Goal: Task Accomplishment & Management: Manage account settings

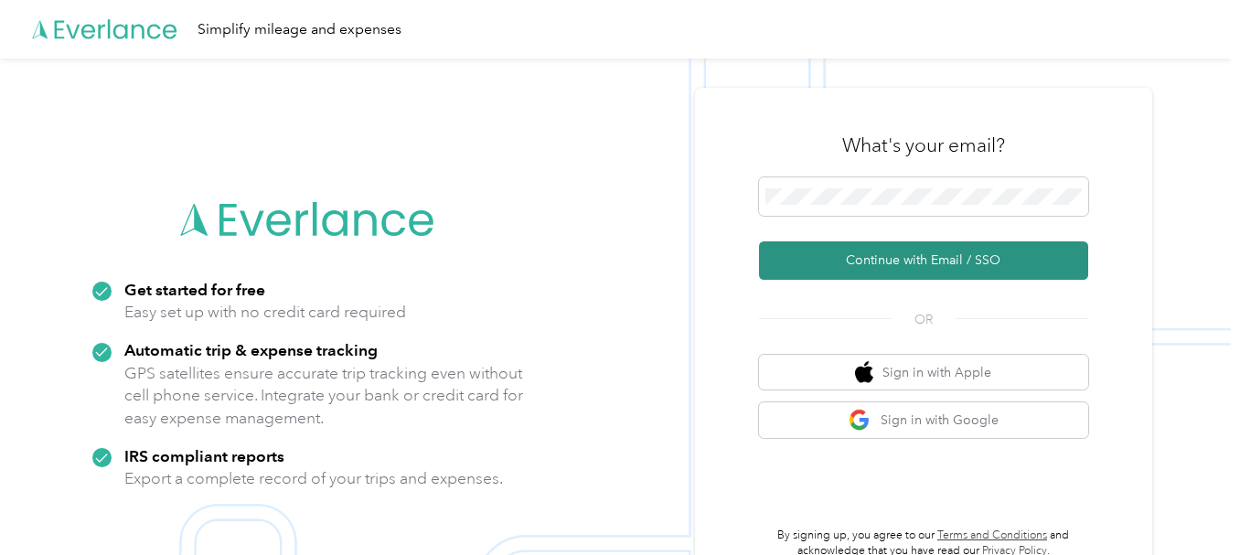
click at [910, 252] on button "Continue with Email / SSO" at bounding box center [923, 260] width 329 height 38
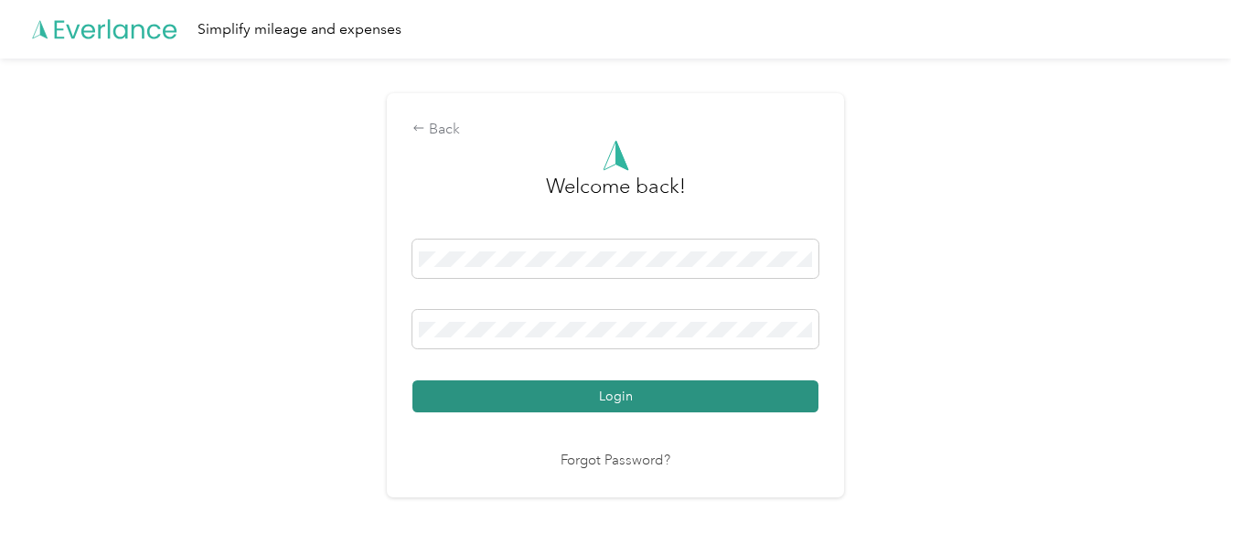
click at [514, 395] on button "Login" at bounding box center [615, 396] width 406 height 32
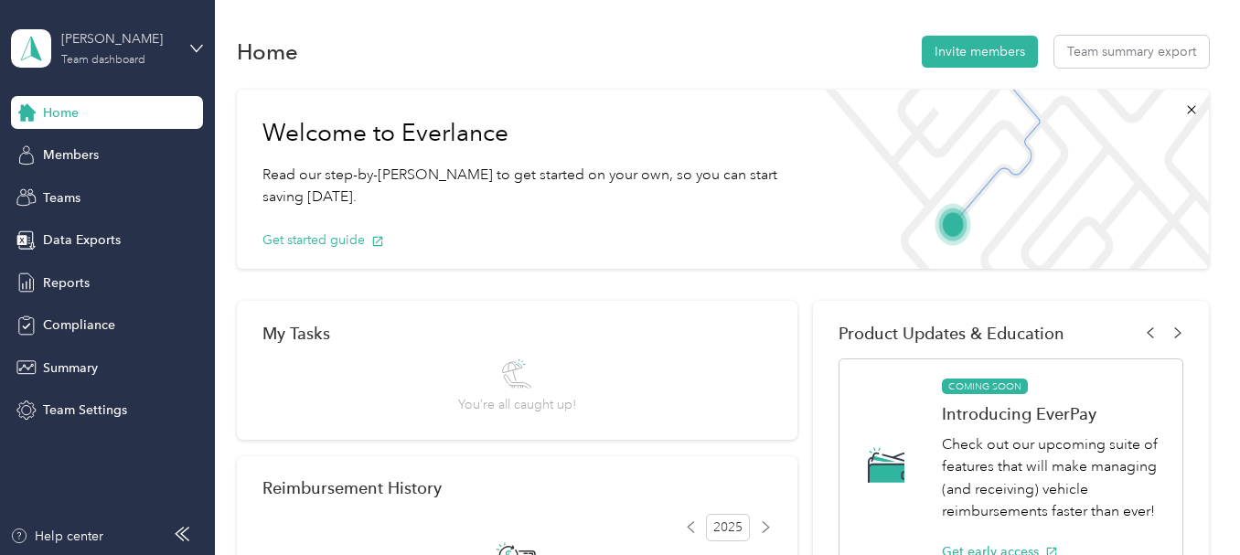
click at [100, 63] on div "Team dashboard" at bounding box center [103, 60] width 84 height 11
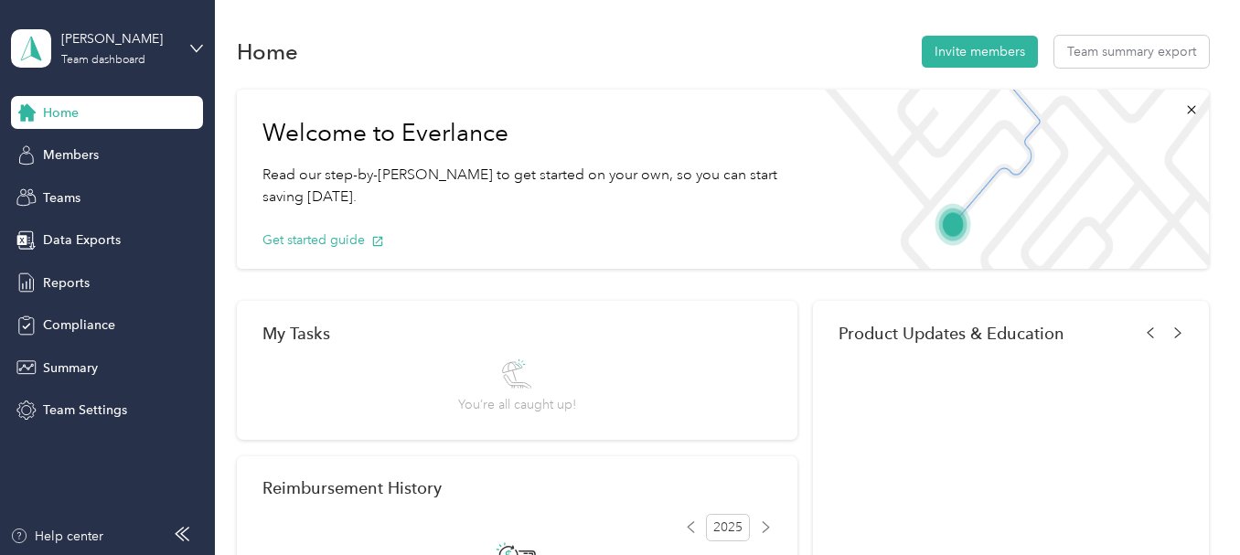
click at [113, 198] on div "Personal dashboard" at bounding box center [204, 192] width 359 height 32
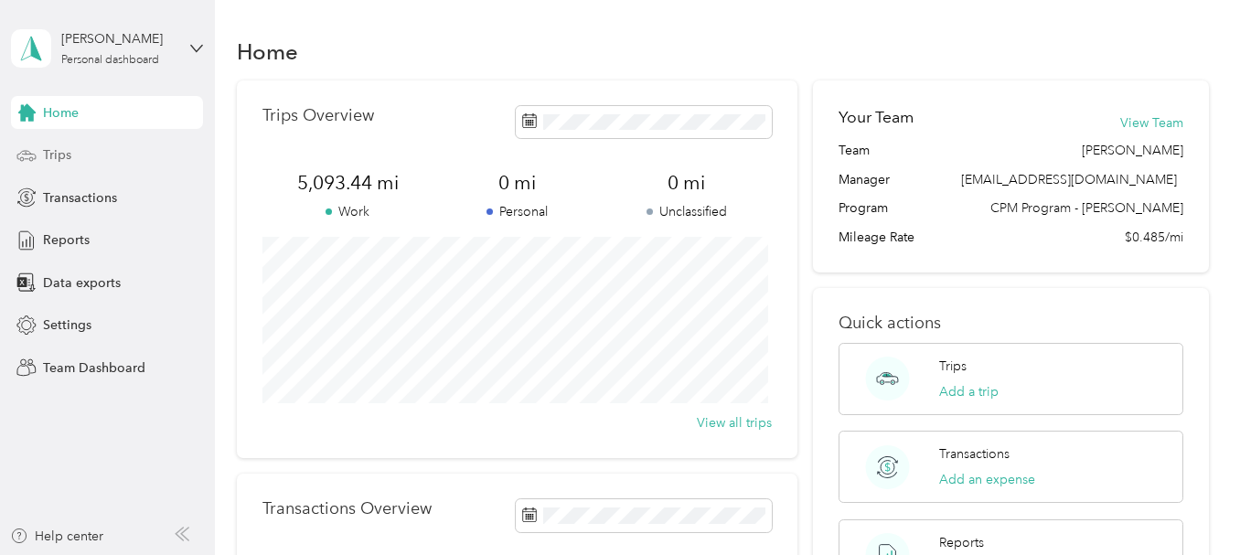
click at [82, 144] on div "Trips" at bounding box center [107, 155] width 192 height 33
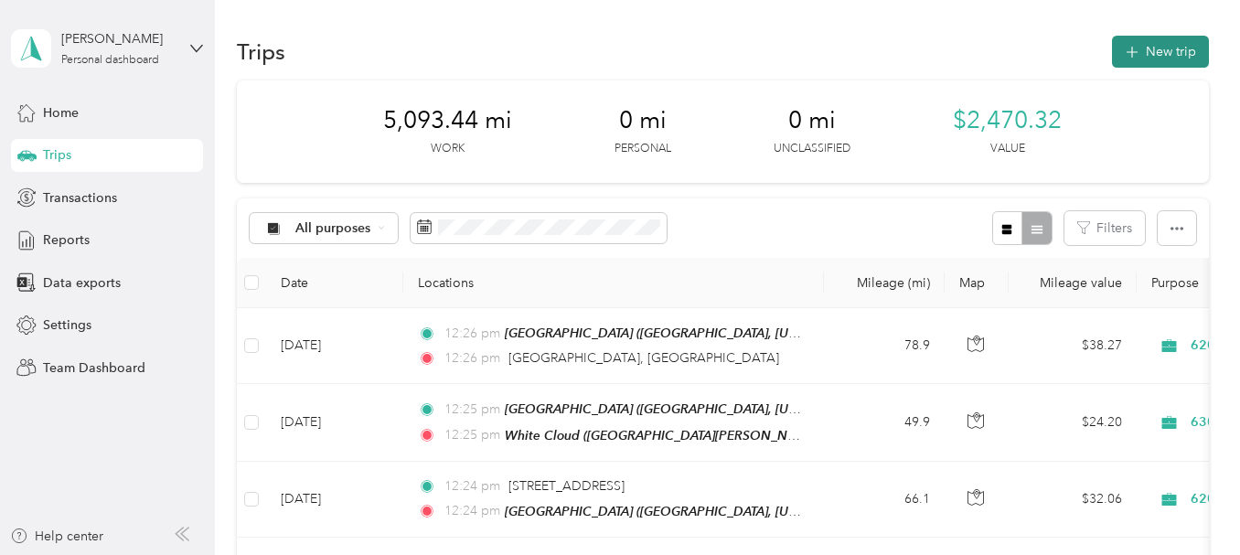
click at [1192, 48] on button "New trip" at bounding box center [1160, 52] width 97 height 32
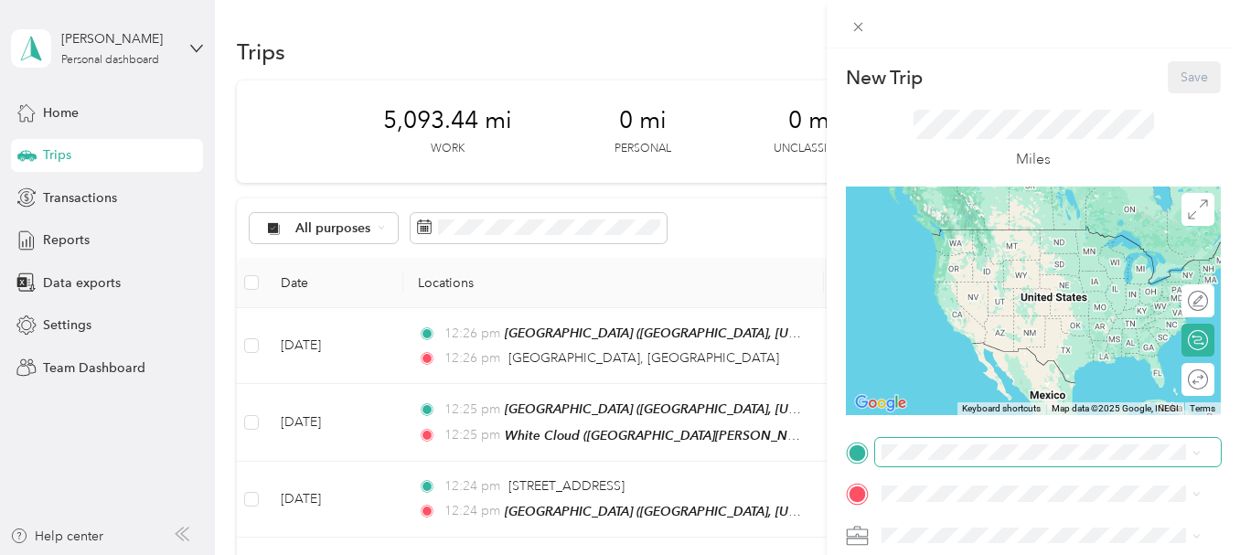
click at [929, 460] on span at bounding box center [1048, 452] width 346 height 29
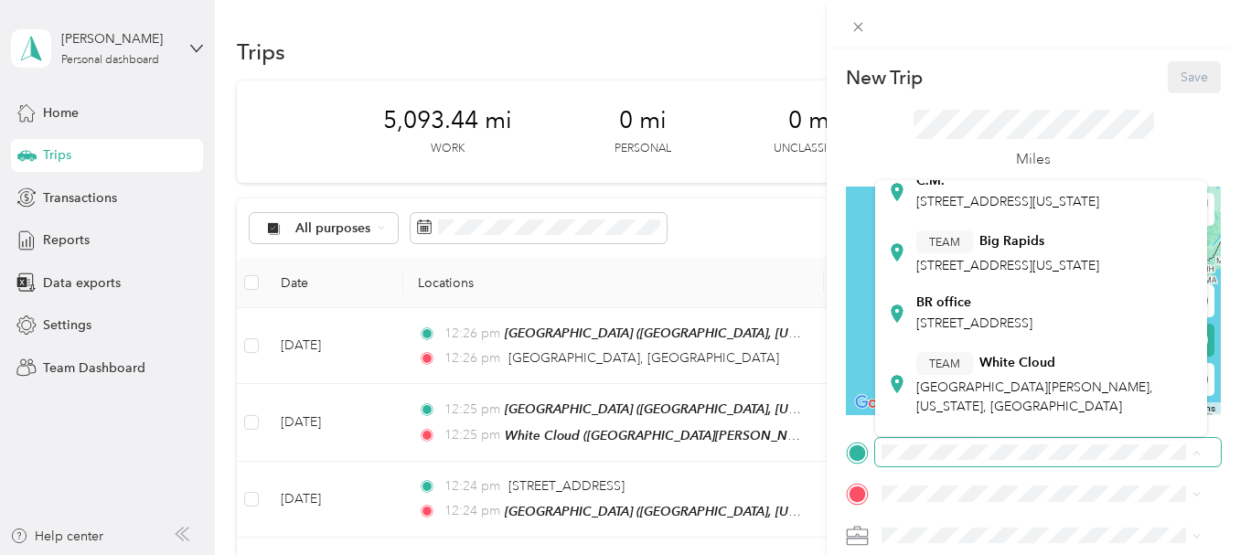
scroll to position [274, 0]
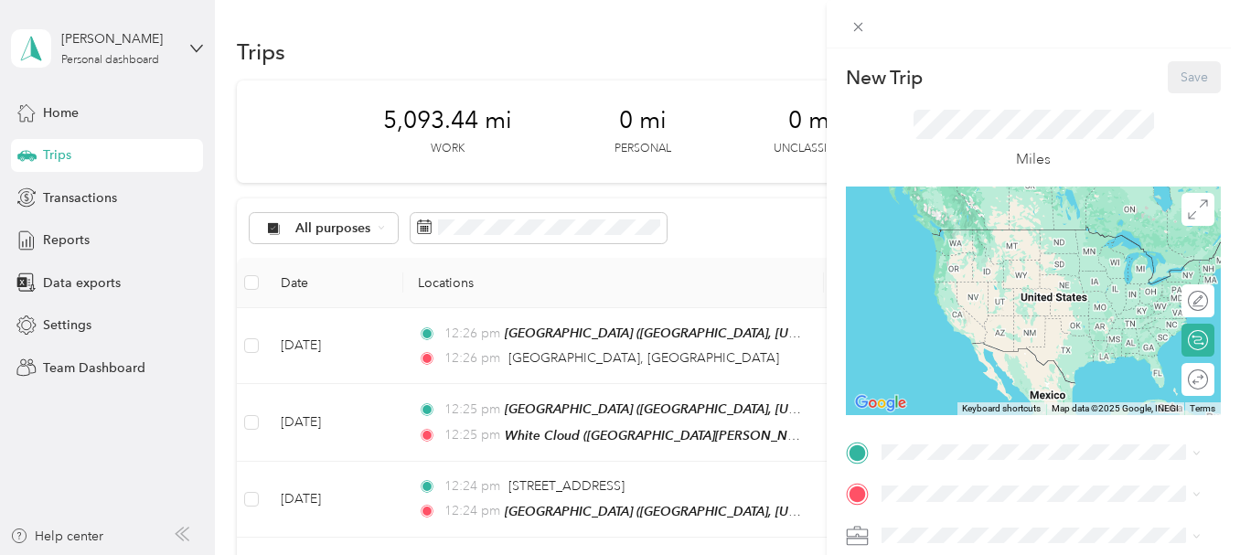
click at [1016, 251] on div "TEAM [GEOGRAPHIC_DATA], [US_STATE], [GEOGRAPHIC_DATA]" at bounding box center [1007, 229] width 183 height 45
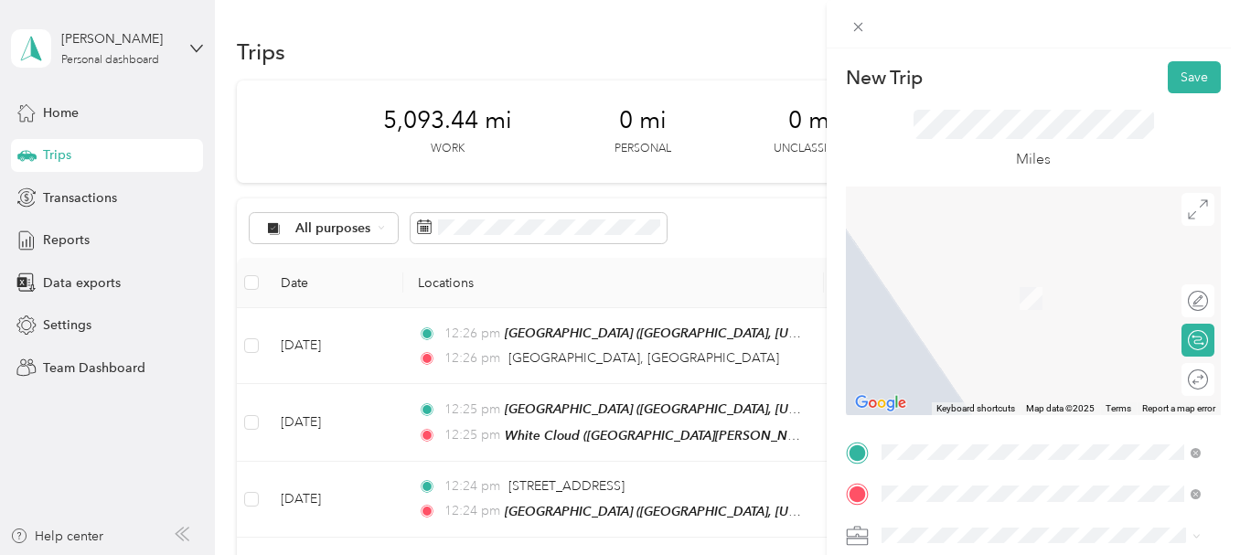
click at [1050, 280] on span "[STREET_ADDRESS][US_STATE]" at bounding box center [1007, 271] width 183 height 16
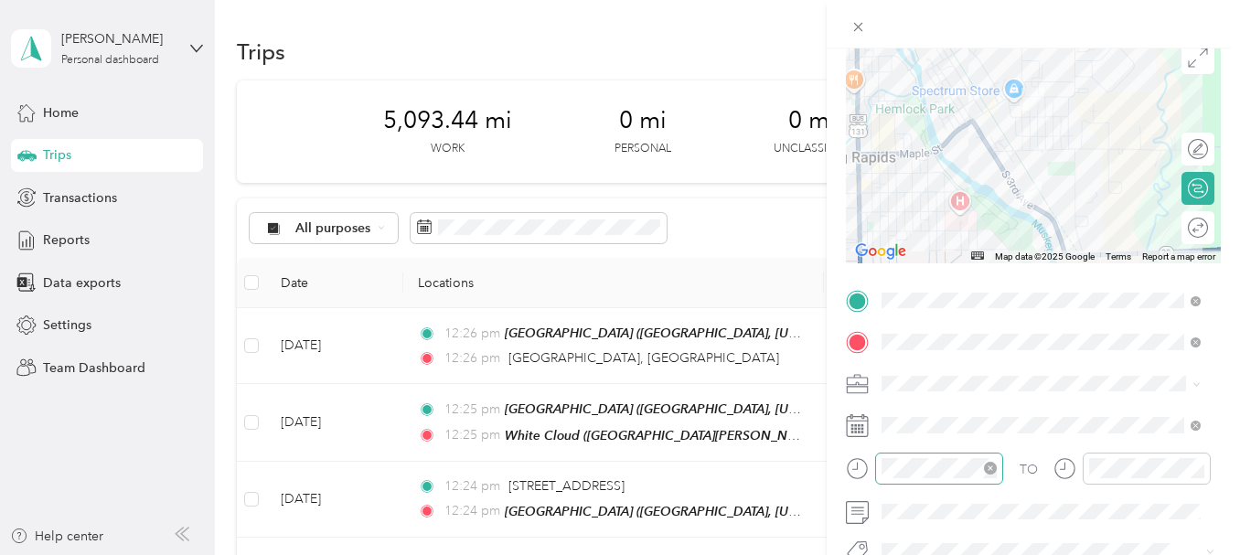
scroll to position [183, 0]
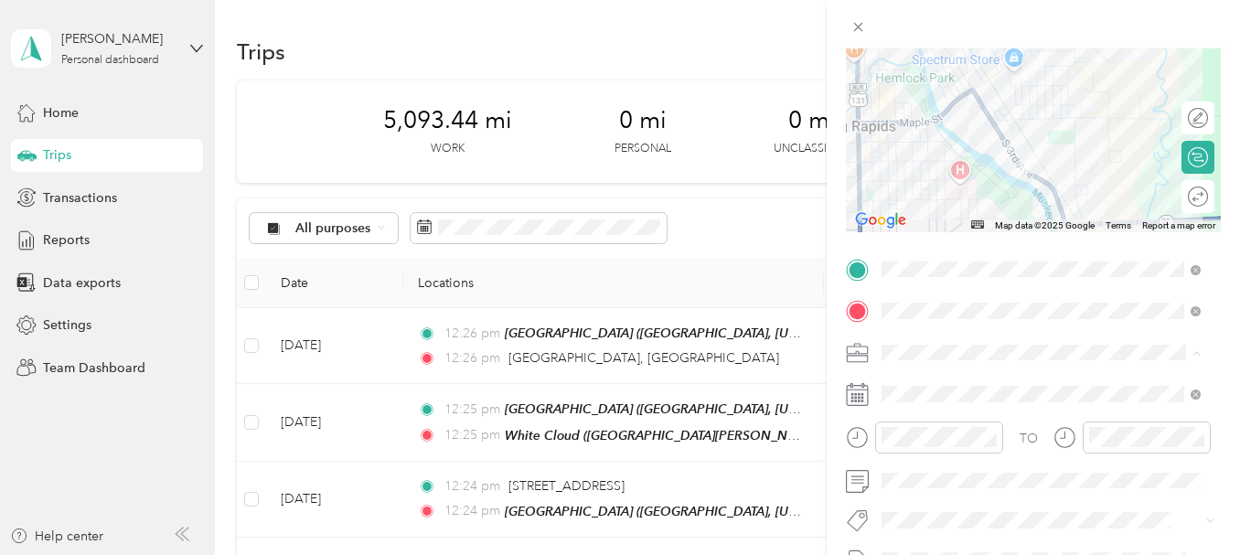
click at [989, 197] on li "620-04 FamR - [GEOGRAPHIC_DATA]" at bounding box center [1041, 192] width 332 height 32
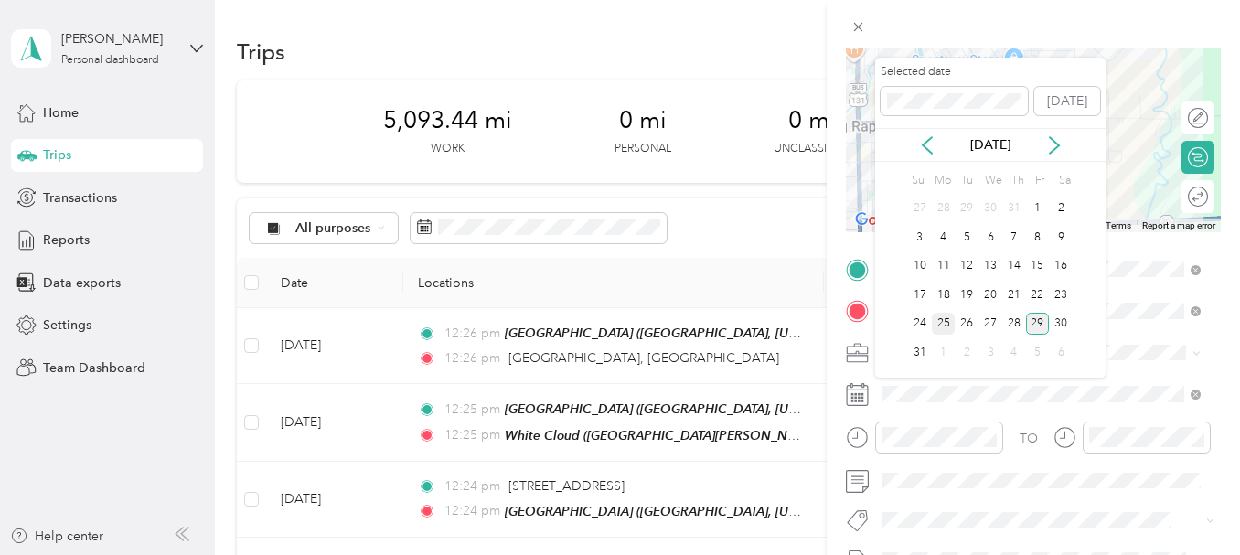
click at [941, 321] on div "25" at bounding box center [944, 324] width 24 height 23
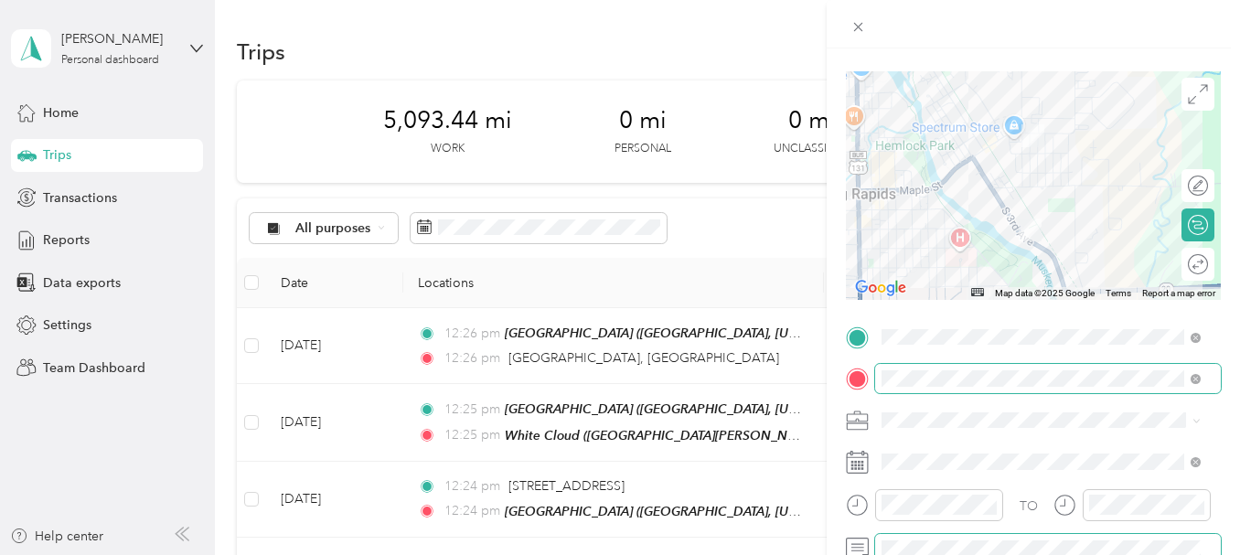
scroll to position [0, 0]
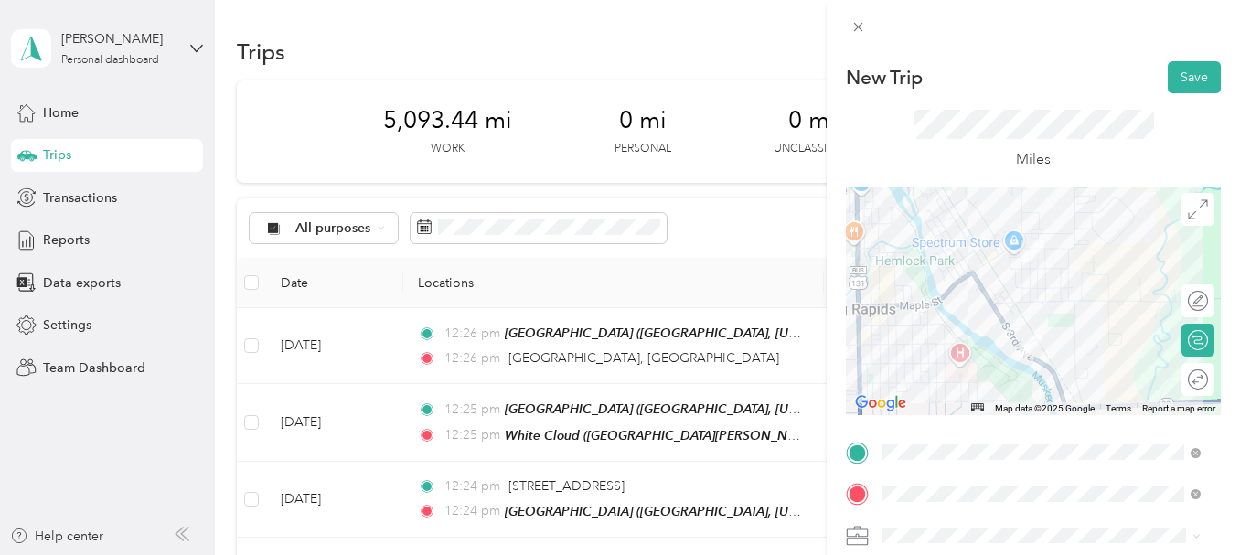
click at [1208, 379] on div "Round trip" at bounding box center [1208, 379] width 0 height 19
click at [1182, 380] on div at bounding box center [1189, 379] width 38 height 19
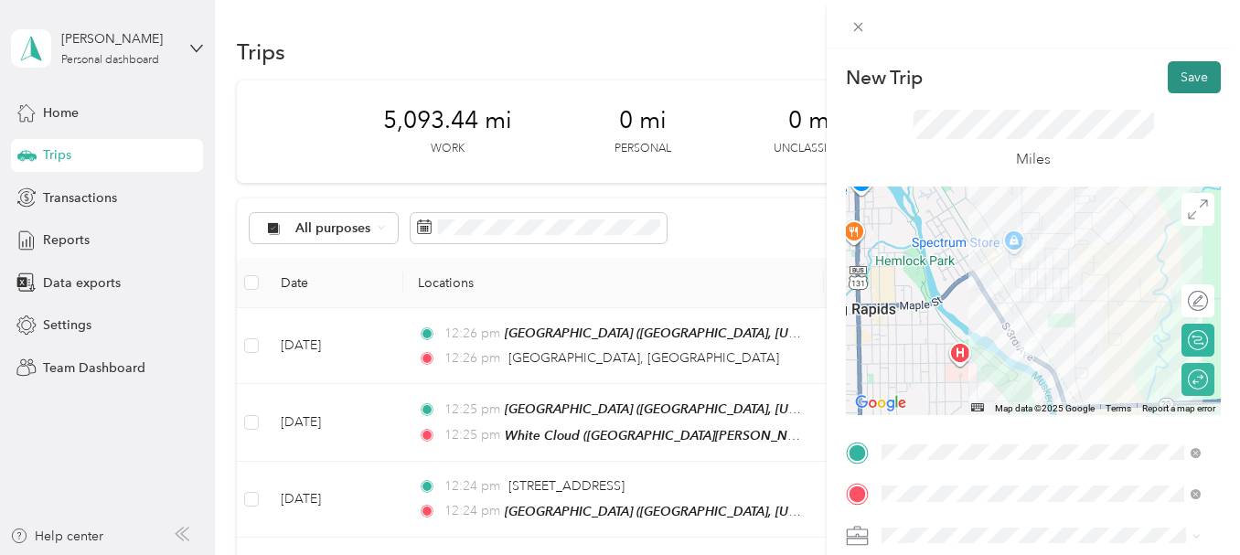
click at [1169, 87] on button "Save" at bounding box center [1194, 77] width 53 height 32
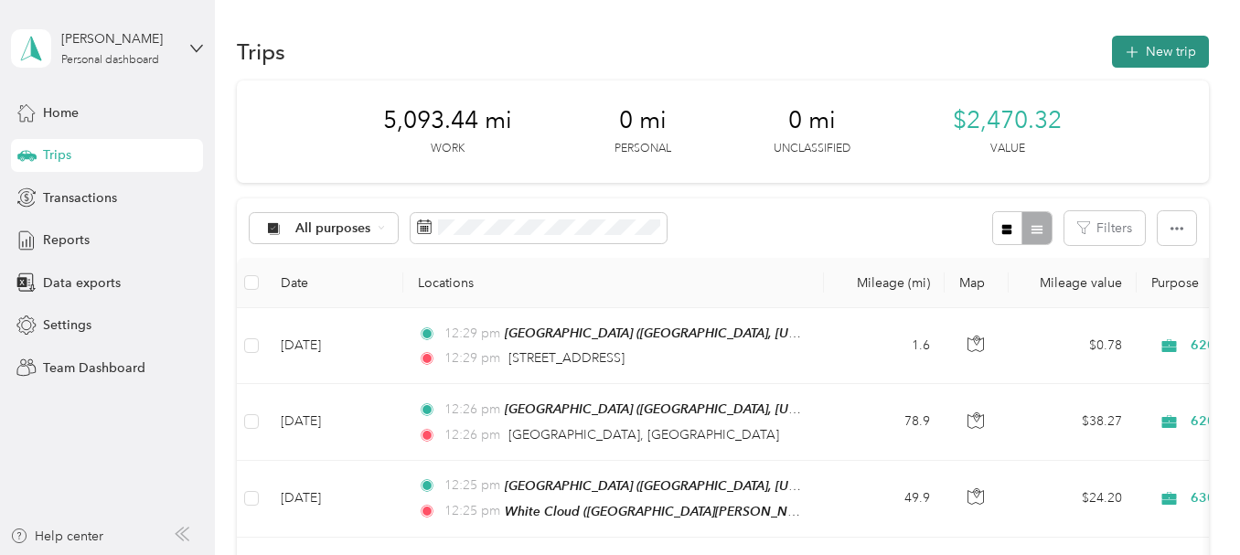
click at [1167, 59] on button "New trip" at bounding box center [1160, 52] width 97 height 32
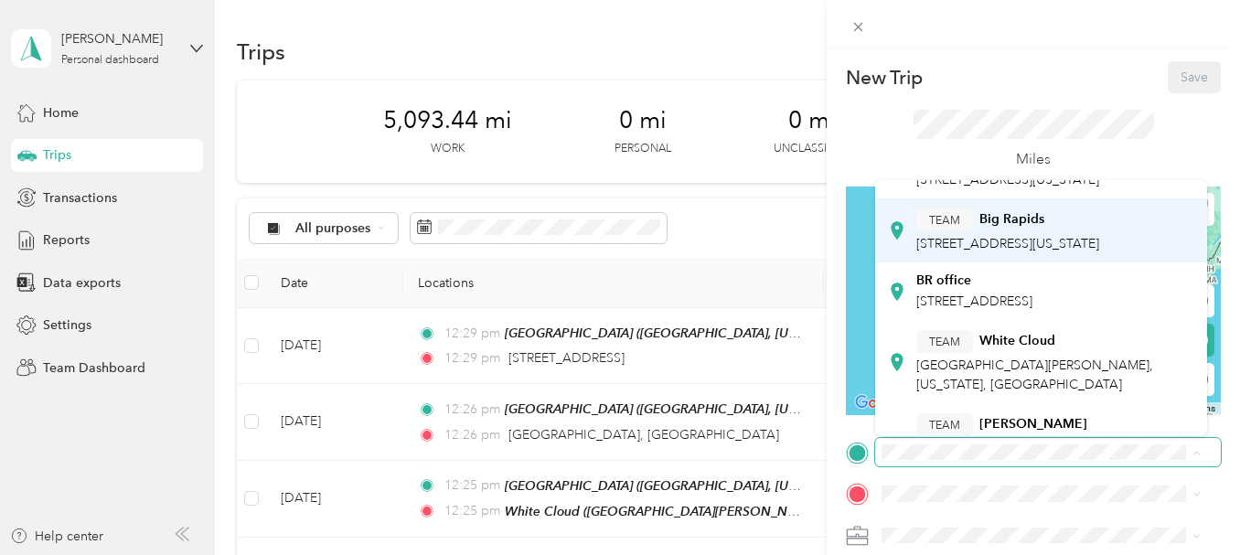
scroll to position [274, 0]
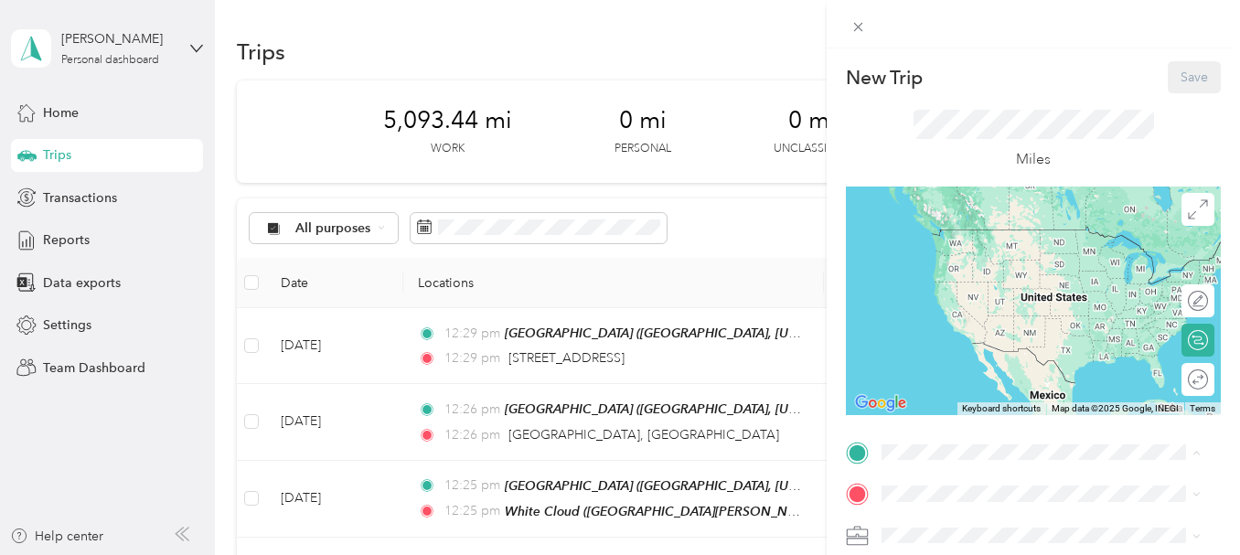
click at [1045, 250] on span "[STREET_ADDRESS][US_STATE]" at bounding box center [1007, 242] width 183 height 16
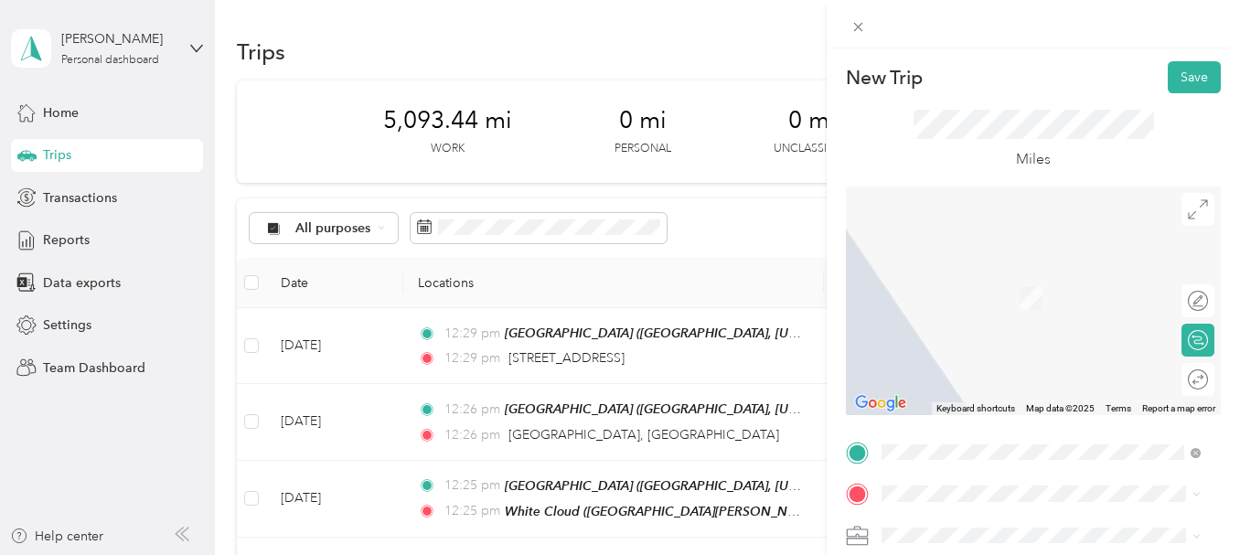
click at [1023, 391] on span "[STREET_ADDRESS][US_STATE]" at bounding box center [1007, 383] width 183 height 16
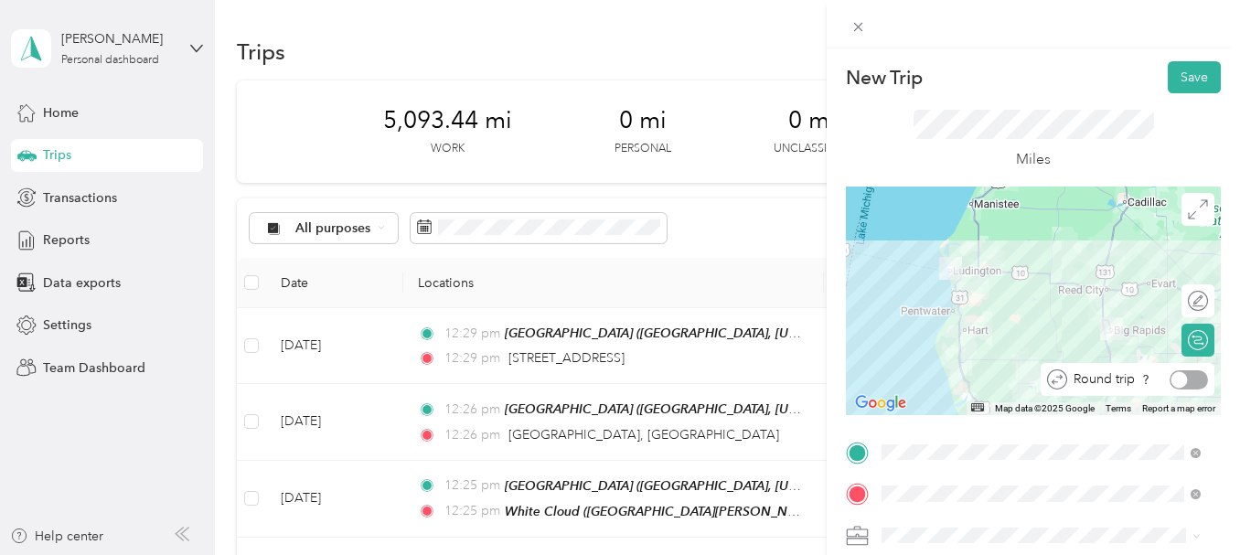
click at [1182, 380] on div at bounding box center [1189, 379] width 38 height 19
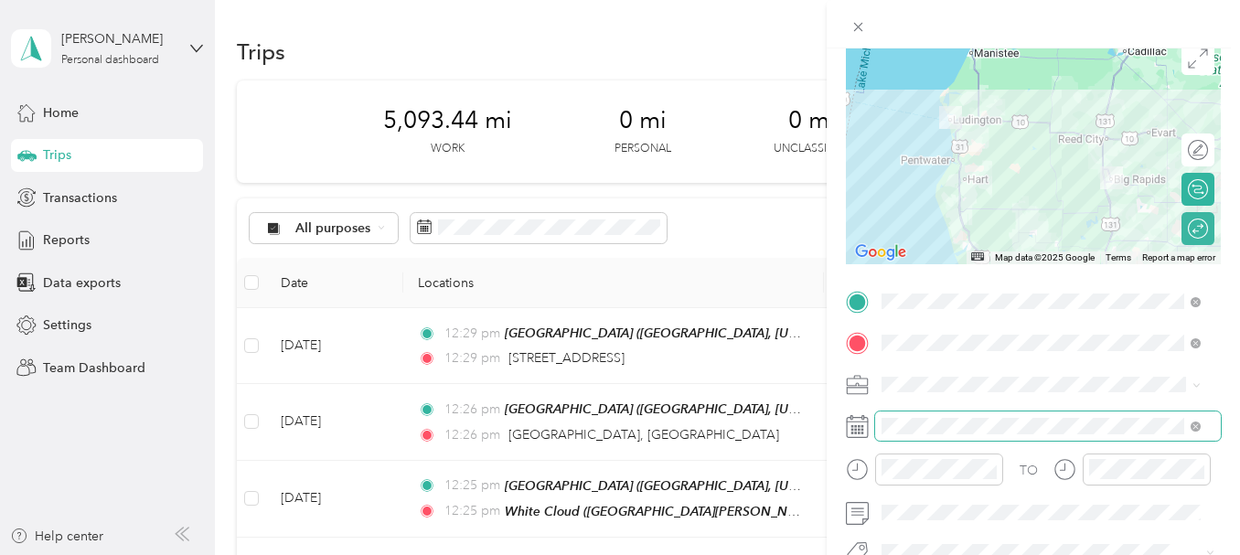
scroll to position [183, 0]
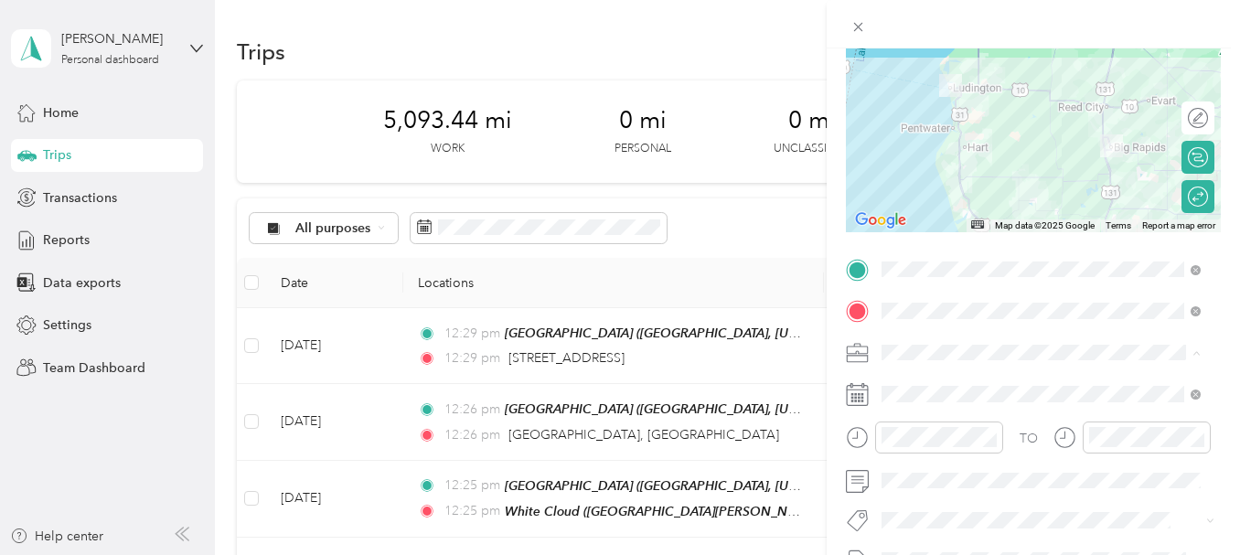
click at [1005, 185] on span "620-04 FamR - [GEOGRAPHIC_DATA]" at bounding box center [997, 193] width 218 height 16
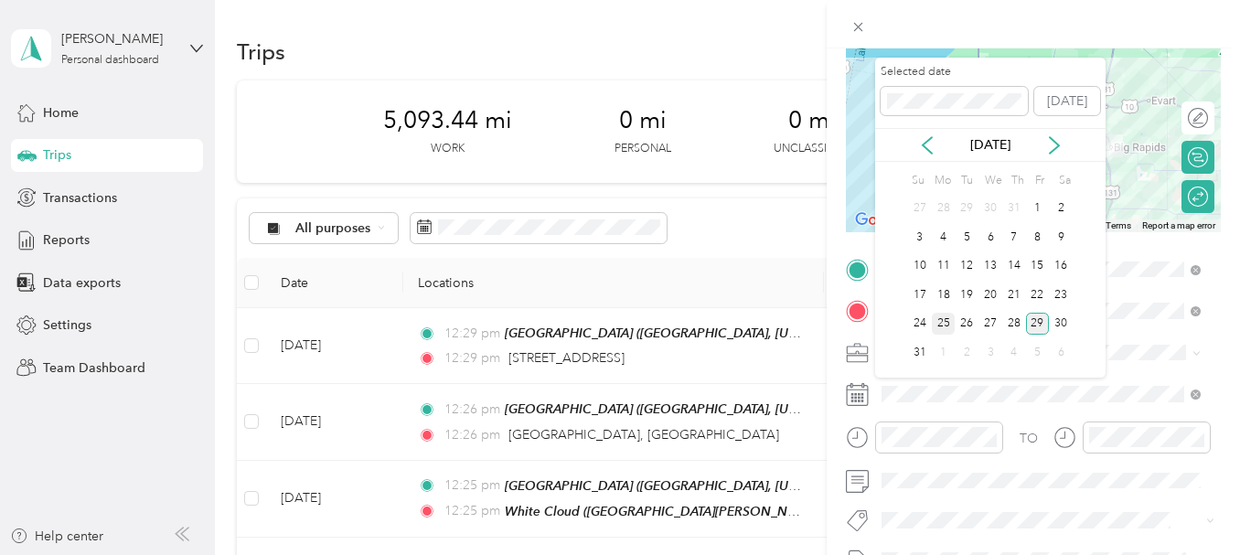
click at [942, 322] on div "25" at bounding box center [944, 324] width 24 height 23
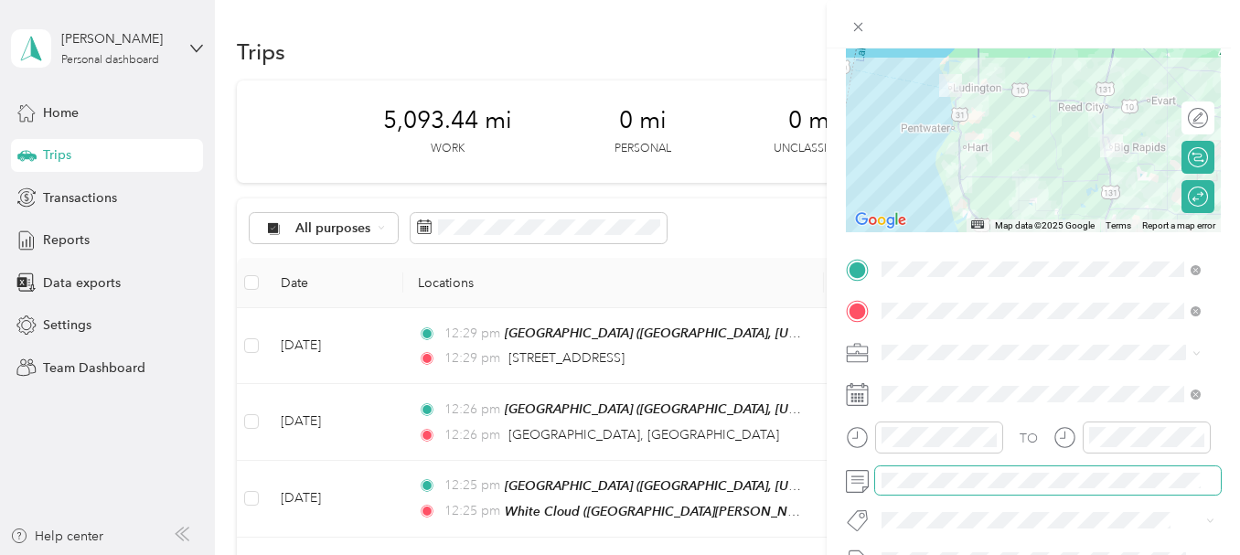
click at [933, 471] on span at bounding box center [1048, 480] width 346 height 29
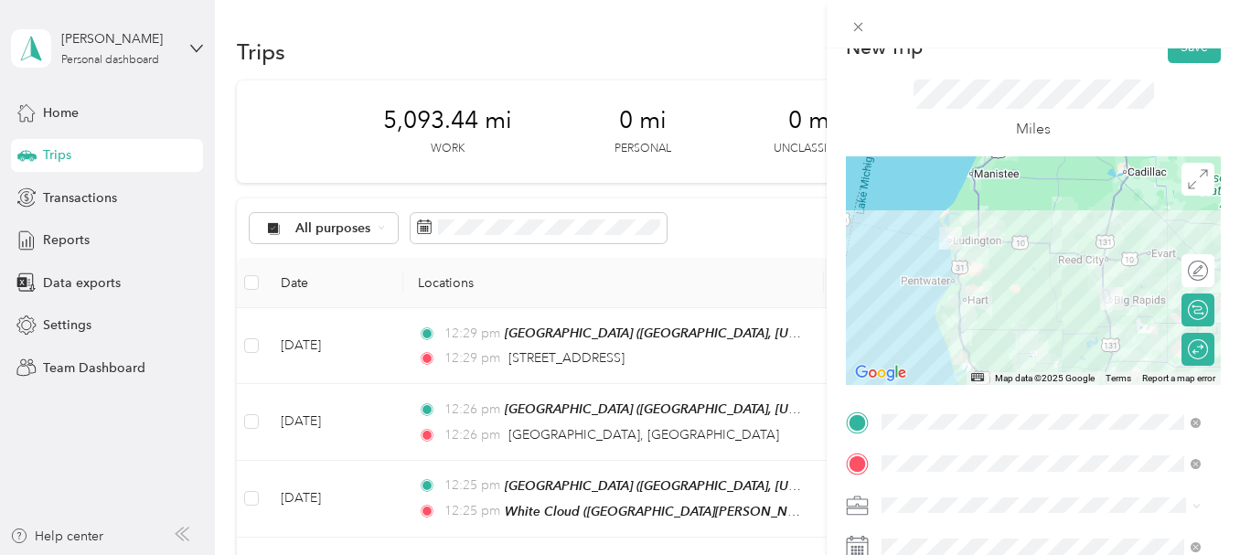
scroll to position [0, 0]
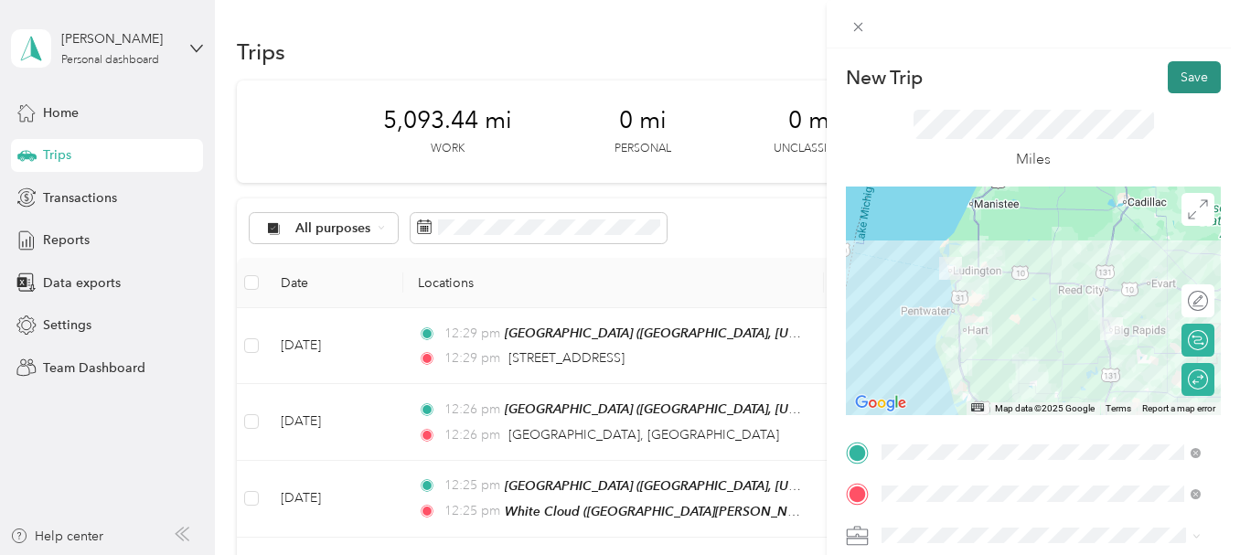
click at [1178, 81] on button "Save" at bounding box center [1194, 77] width 53 height 32
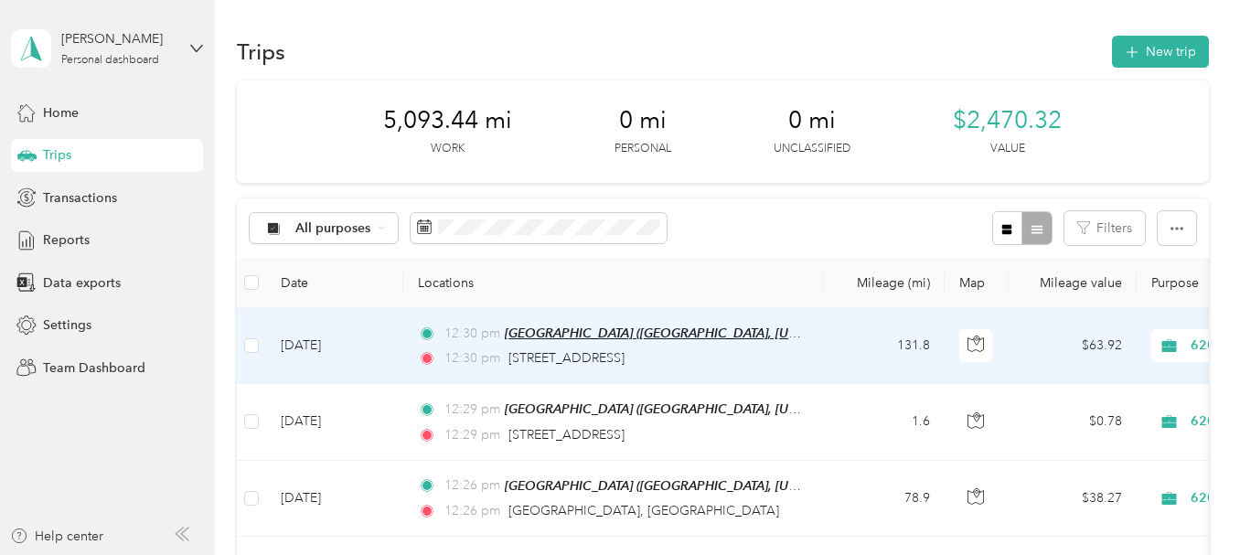
click at [716, 331] on span "[GEOGRAPHIC_DATA] ([GEOGRAPHIC_DATA], [US_STATE])" at bounding box center [674, 334] width 338 height 16
click at [804, 358] on td "12:30 pm [GEOGRAPHIC_DATA] ([GEOGRAPHIC_DATA], [US_STATE]) 12:30 pm [STREET_ADD…" at bounding box center [613, 346] width 421 height 76
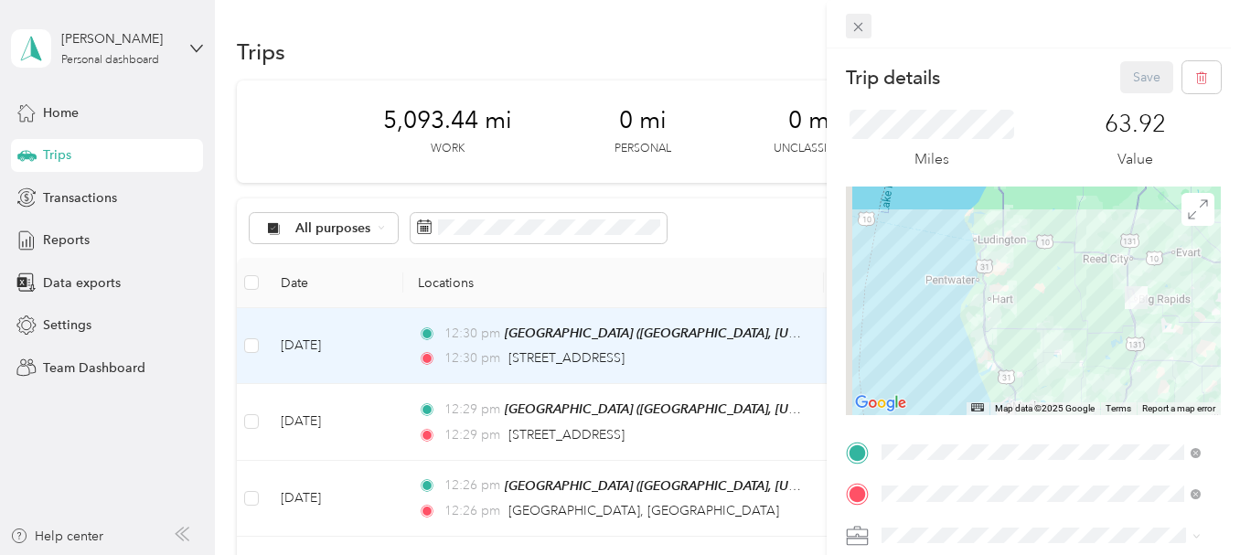
click at [866, 27] on icon at bounding box center [858, 27] width 16 height 16
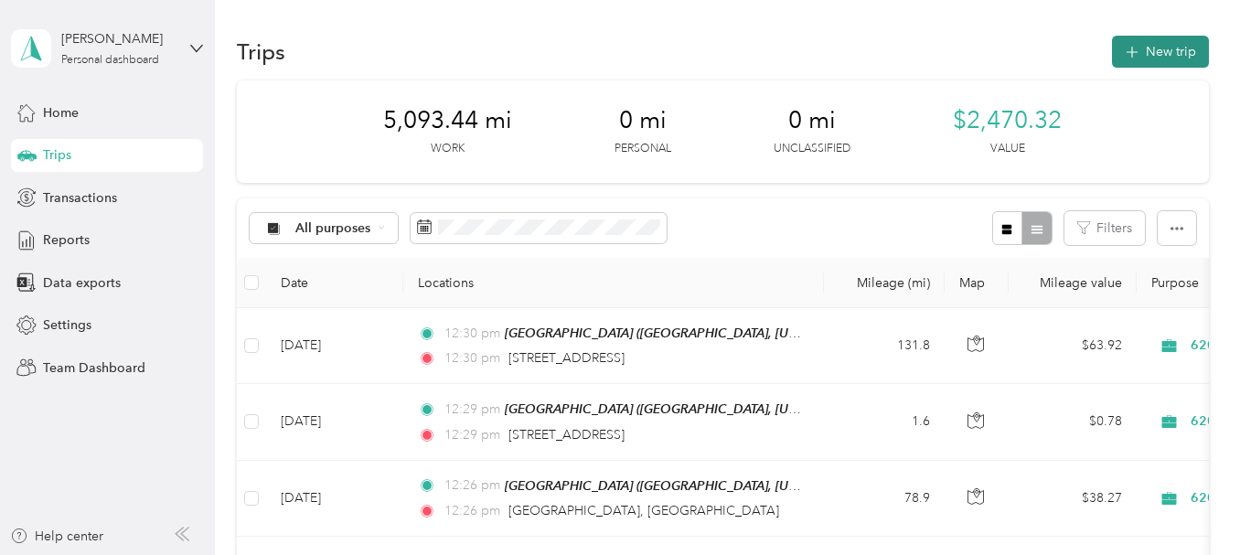
click at [1121, 48] on icon "button" at bounding box center [1131, 52] width 21 height 21
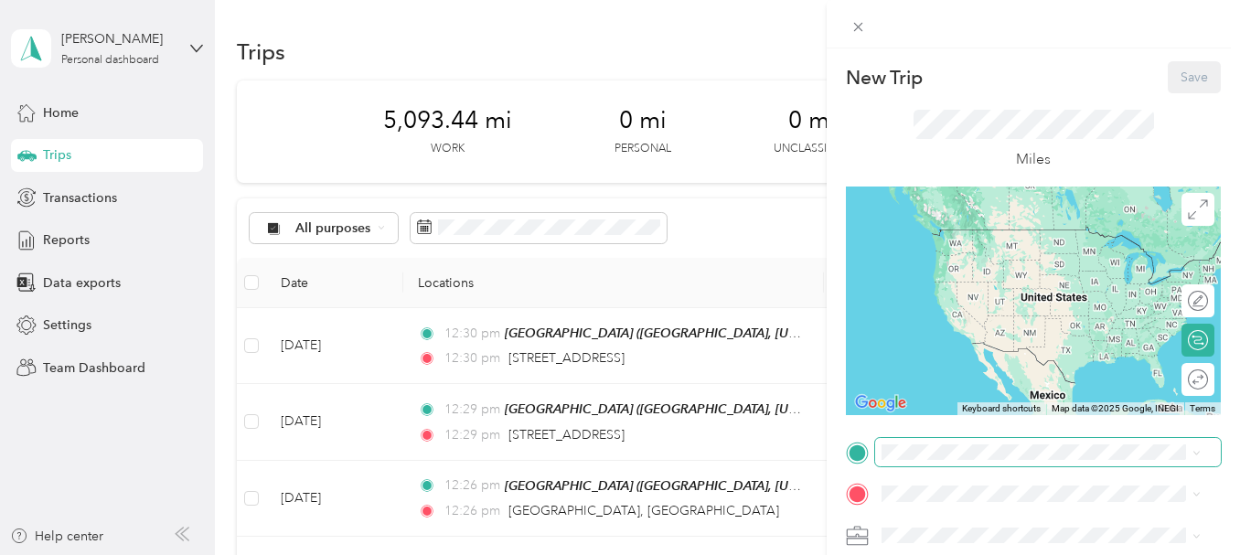
click at [944, 460] on span at bounding box center [1048, 452] width 346 height 29
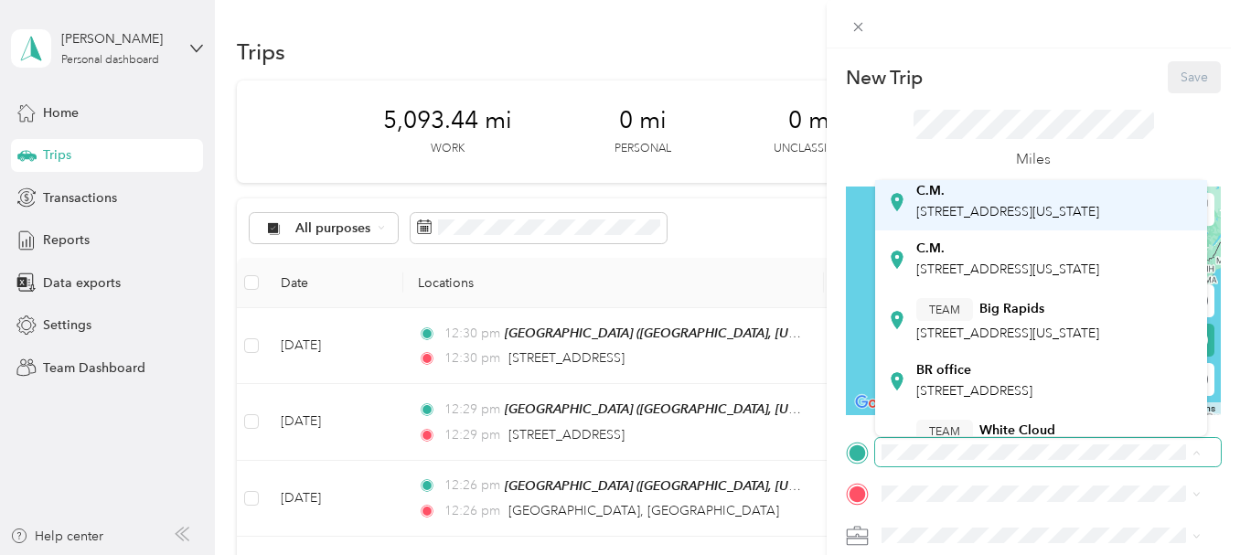
scroll to position [274, 0]
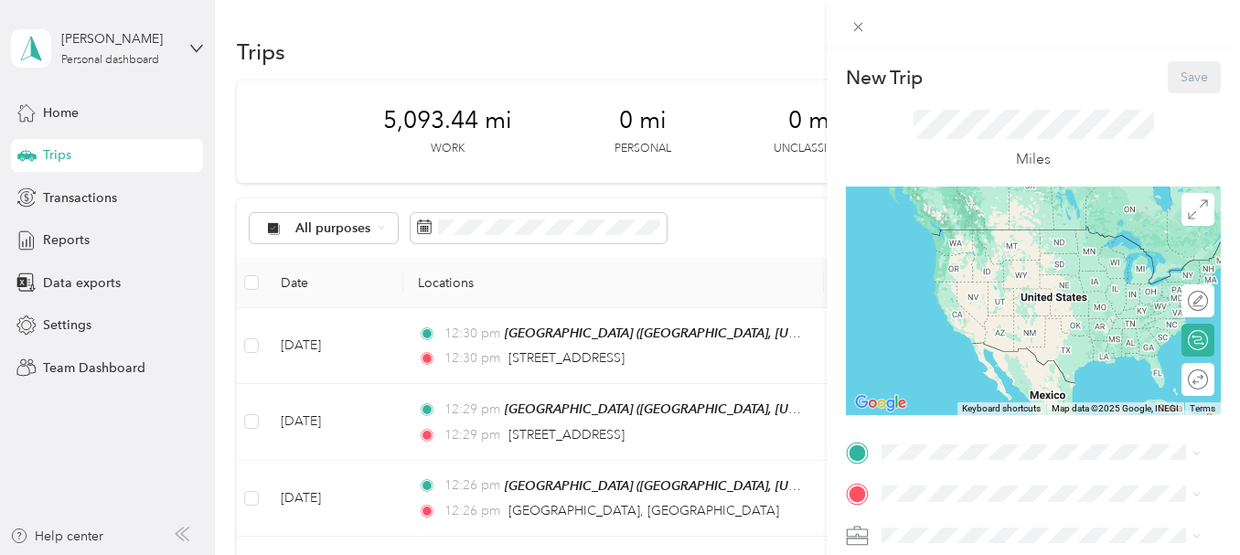
click at [1037, 244] on span "[STREET_ADDRESS][US_STATE]" at bounding box center [1007, 237] width 183 height 16
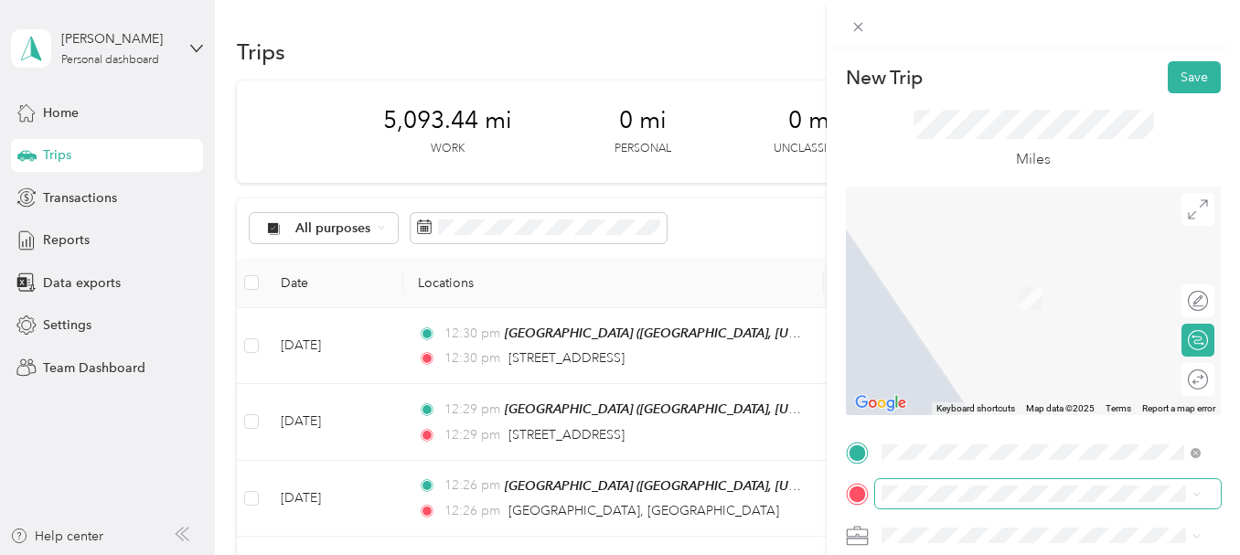
click at [1007, 482] on span at bounding box center [1048, 493] width 346 height 29
click at [1060, 316] on span "[GEOGRAPHIC_DATA], [US_STATE], [GEOGRAPHIC_DATA]" at bounding box center [1020, 322] width 209 height 35
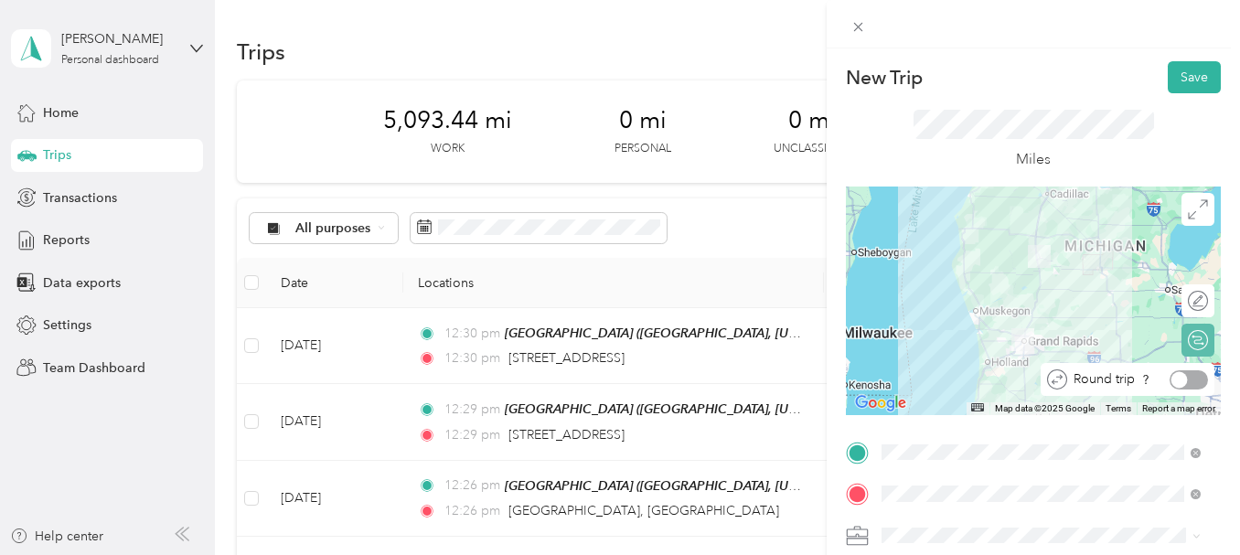
click at [1180, 382] on div at bounding box center [1189, 379] width 38 height 19
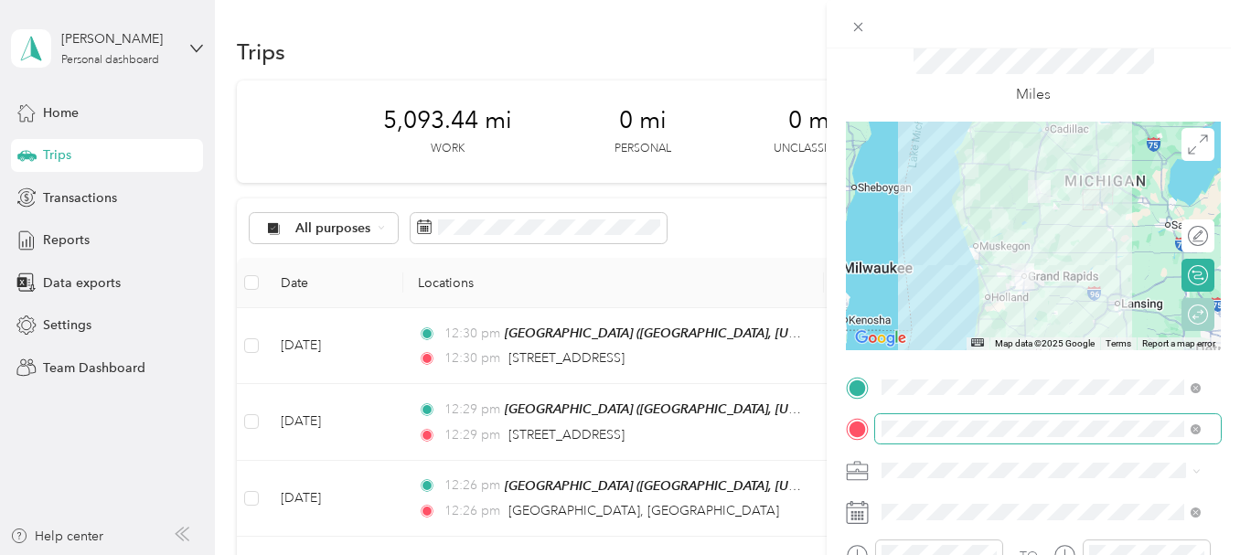
scroll to position [91, 0]
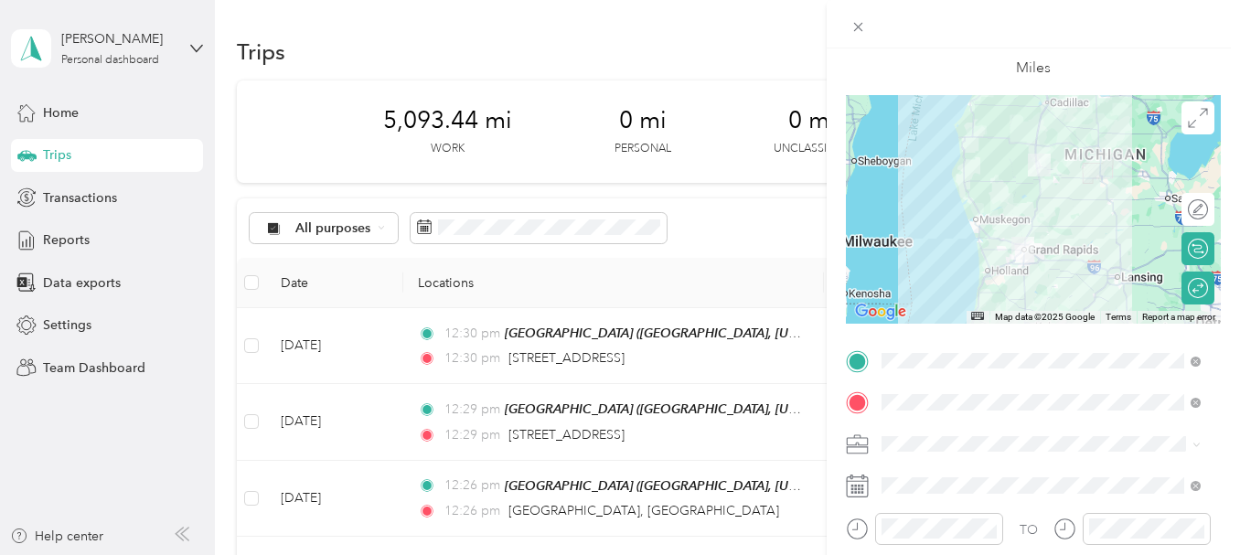
click at [1009, 285] on li "620-04 FamR - [GEOGRAPHIC_DATA]" at bounding box center [1041, 275] width 332 height 32
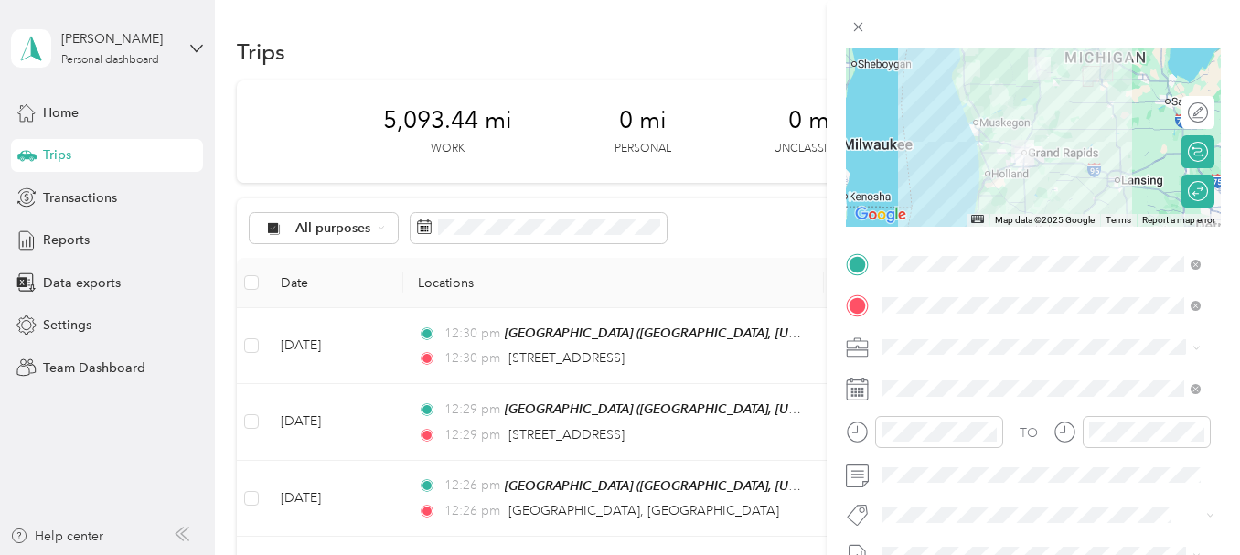
scroll to position [274, 0]
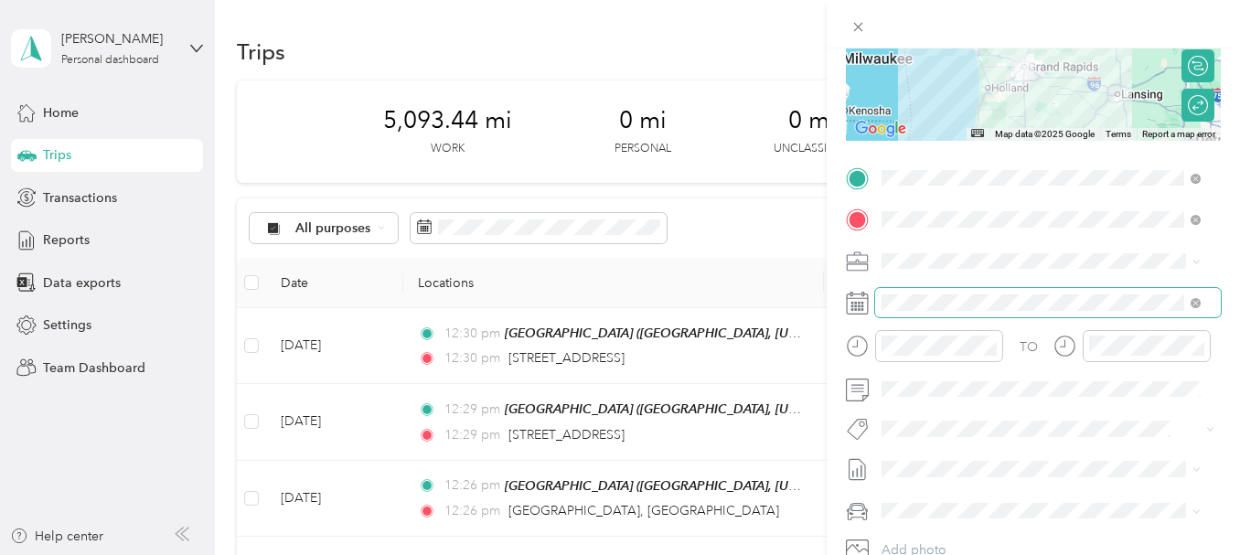
click at [966, 293] on span at bounding box center [1048, 302] width 346 height 29
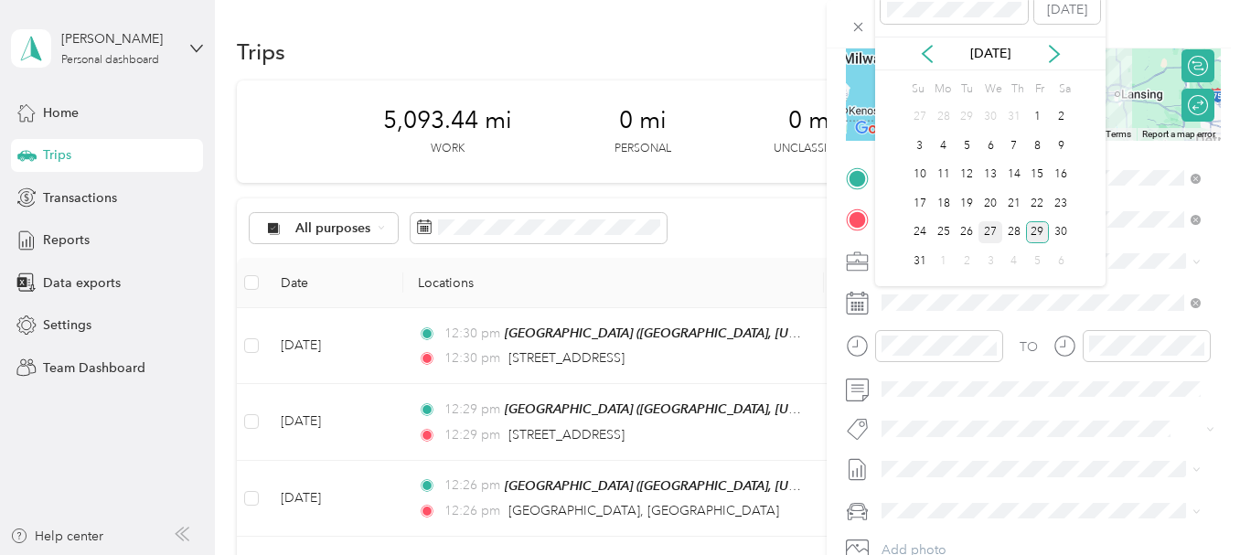
click at [989, 235] on div "27" at bounding box center [991, 232] width 24 height 23
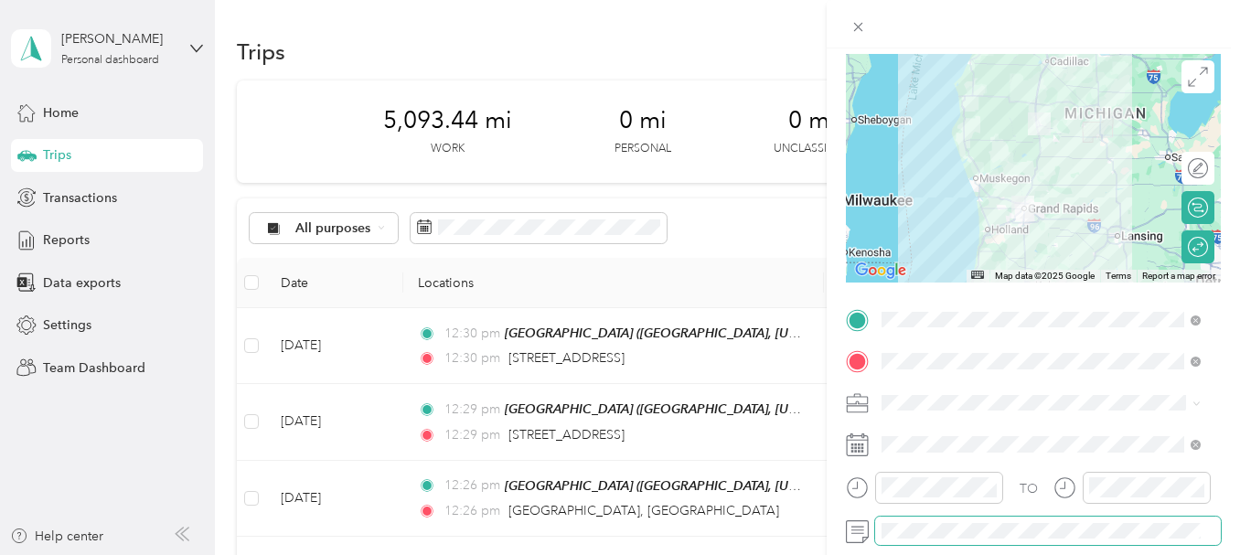
scroll to position [0, 0]
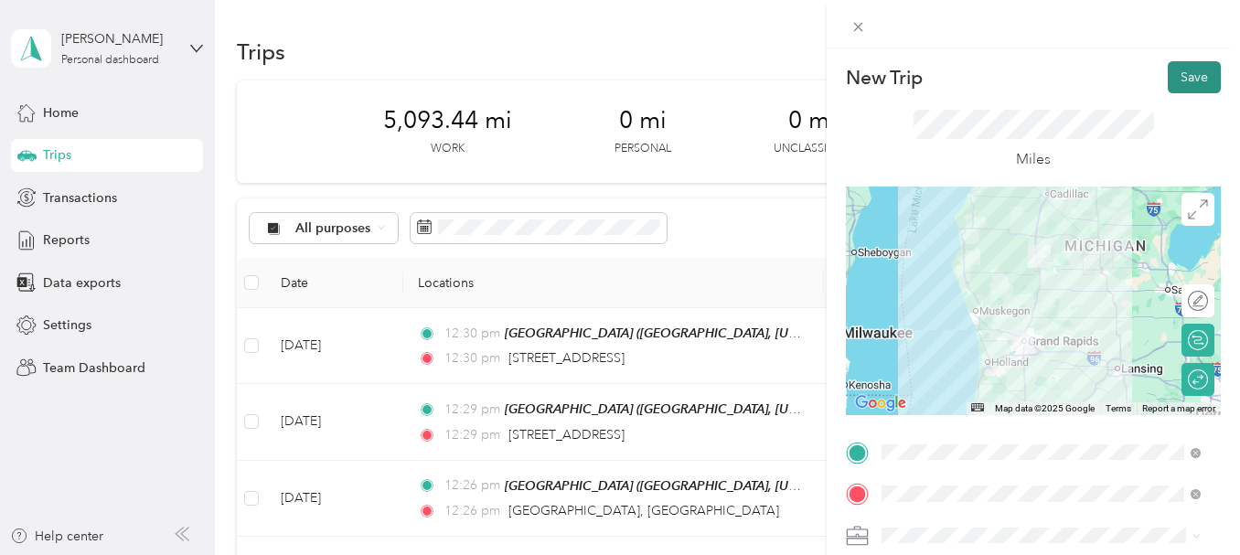
click at [1174, 80] on button "Save" at bounding box center [1194, 77] width 53 height 32
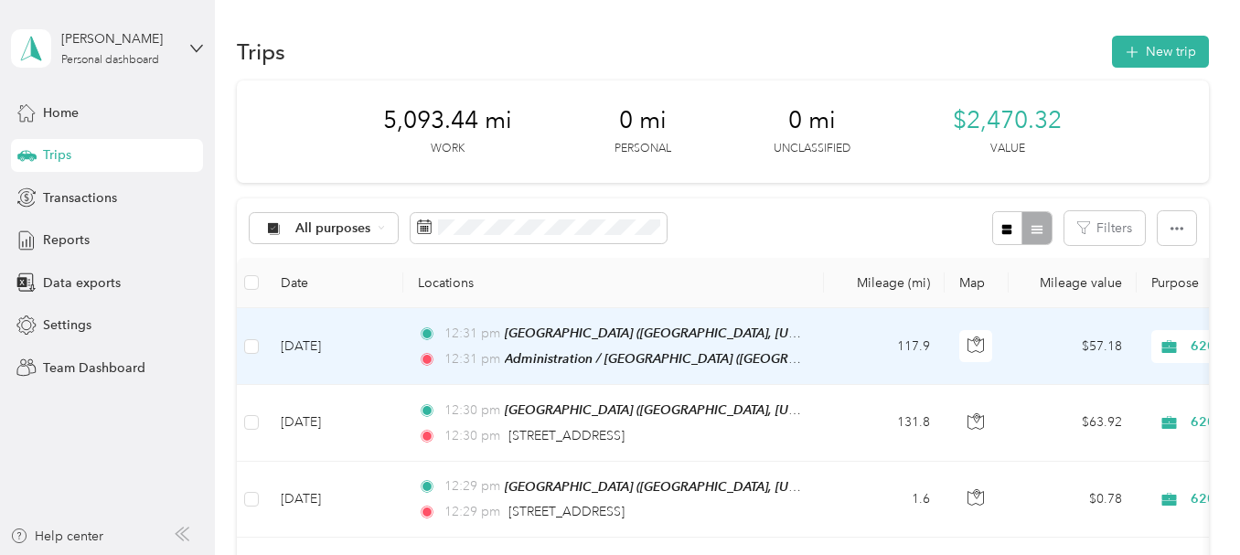
click at [295, 346] on td "[DATE]" at bounding box center [334, 346] width 137 height 77
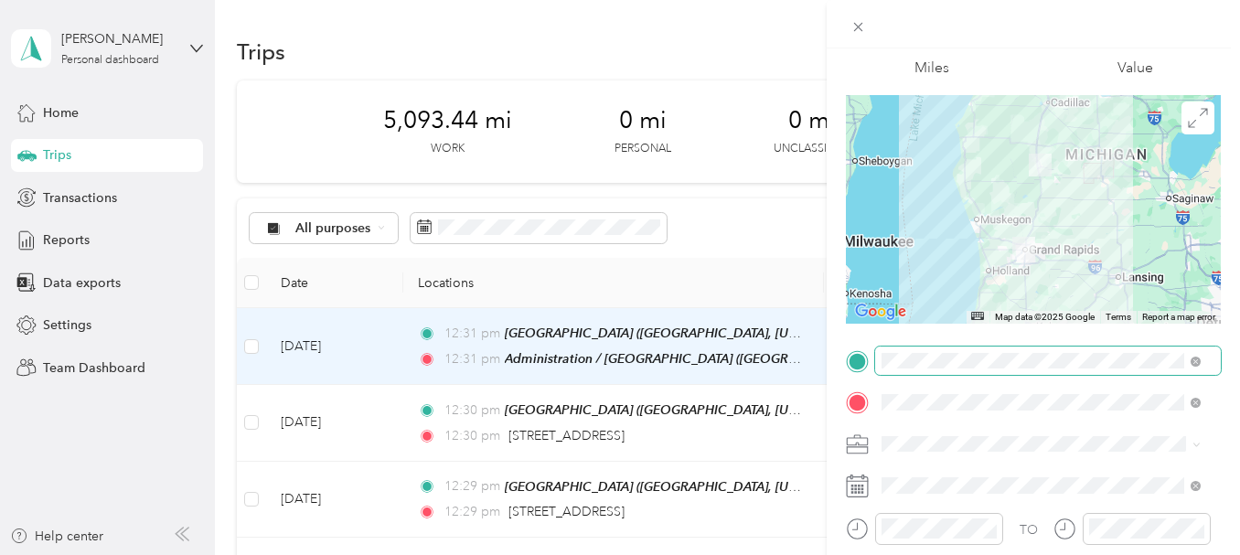
scroll to position [183, 0]
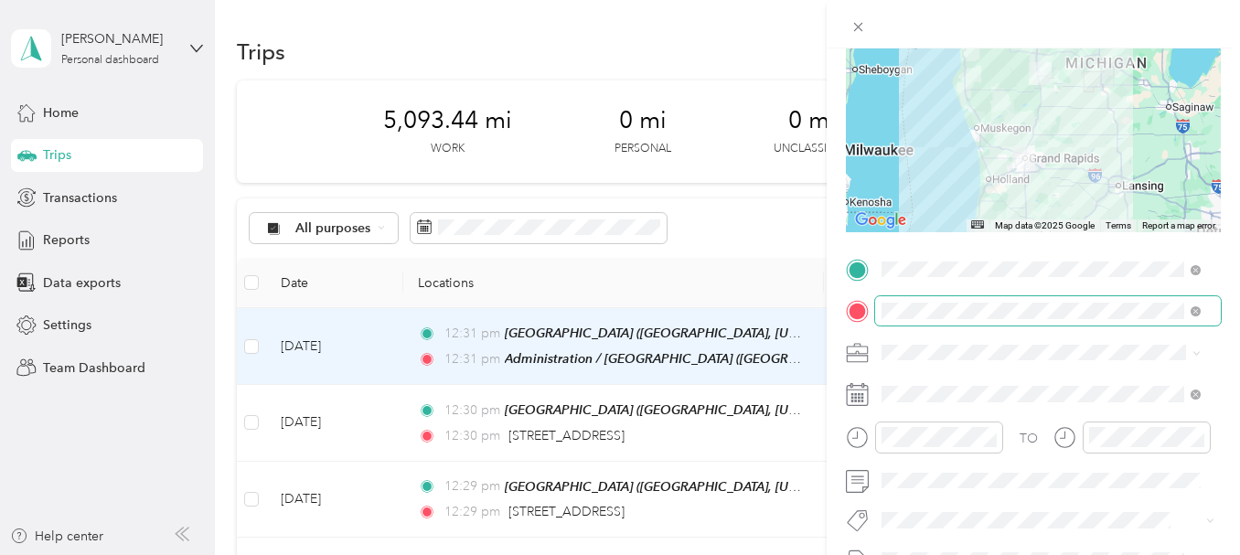
click at [1127, 300] on span at bounding box center [1048, 310] width 346 height 29
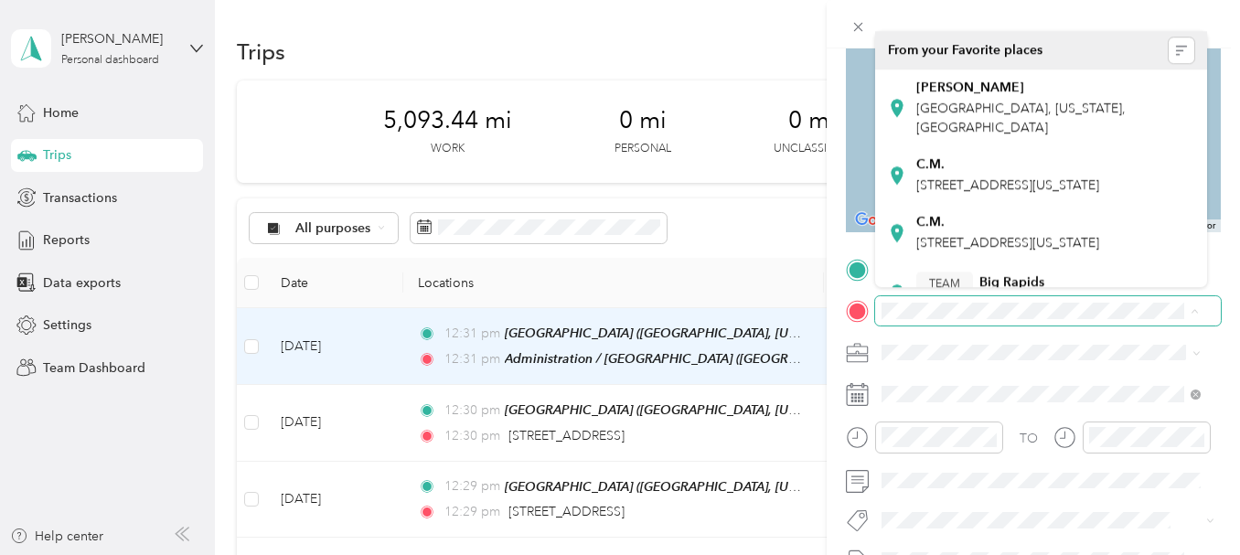
scroll to position [206, 0]
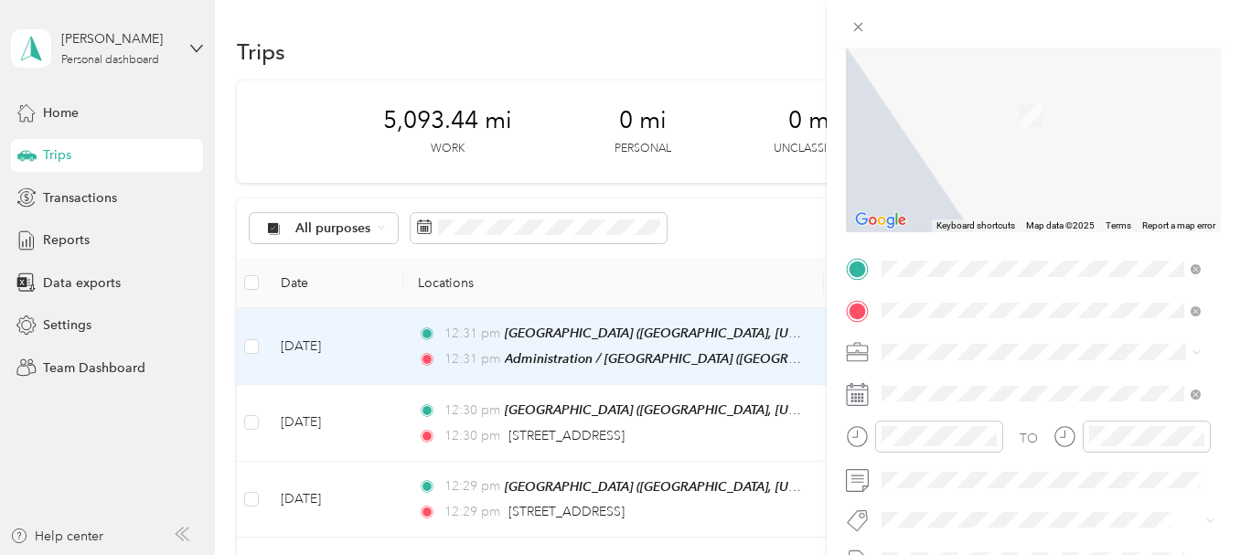
click at [1070, 183] on div "TEAM White Cloud [GEOGRAPHIC_DATA][PERSON_NAME], [US_STATE], [GEOGRAPHIC_DATA]" at bounding box center [1055, 179] width 279 height 64
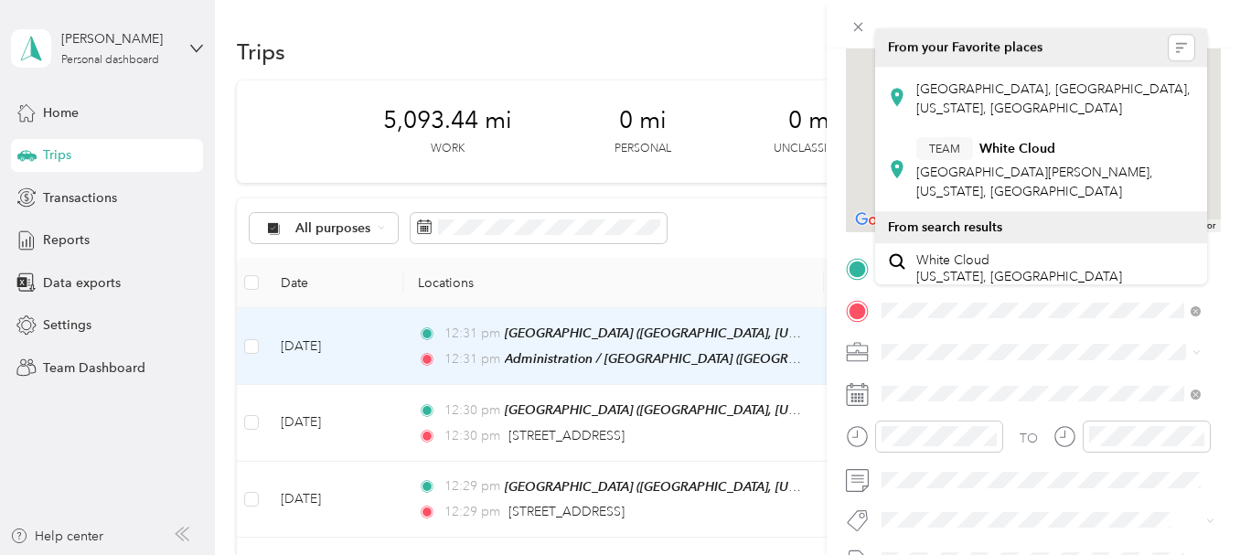
scroll to position [183, 0]
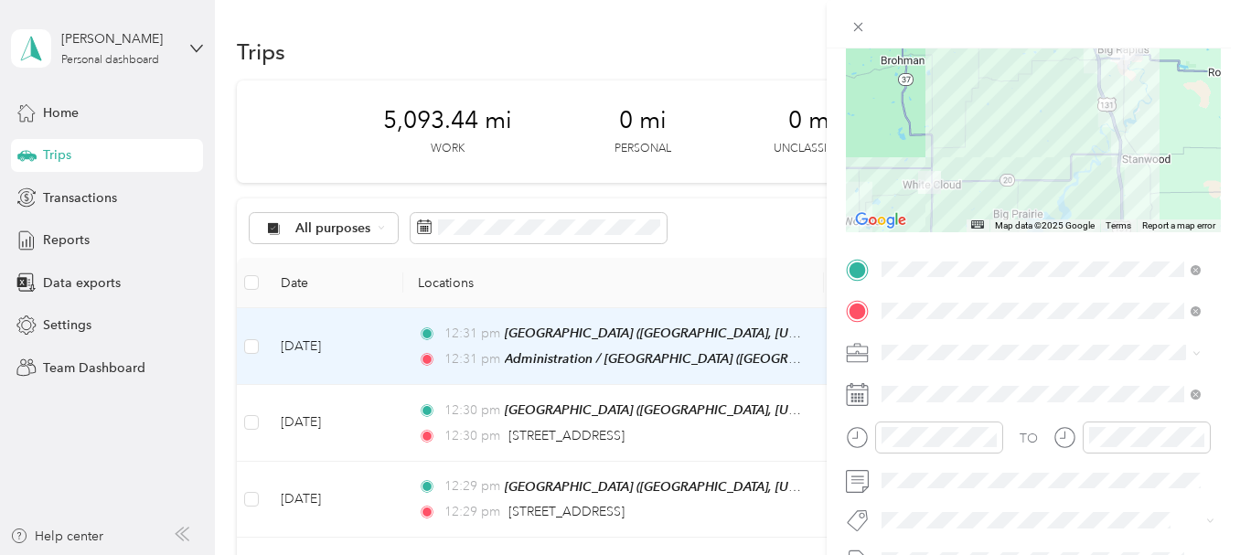
click at [954, 158] on span "630-04 Family First - LU" at bounding box center [955, 153] width 134 height 16
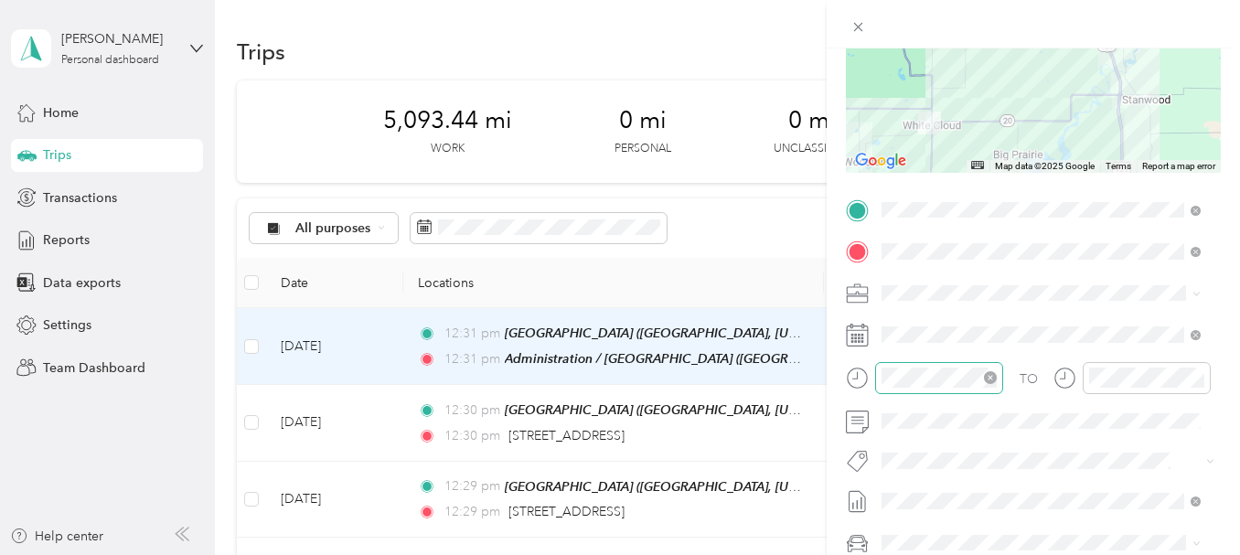
scroll to position [274, 0]
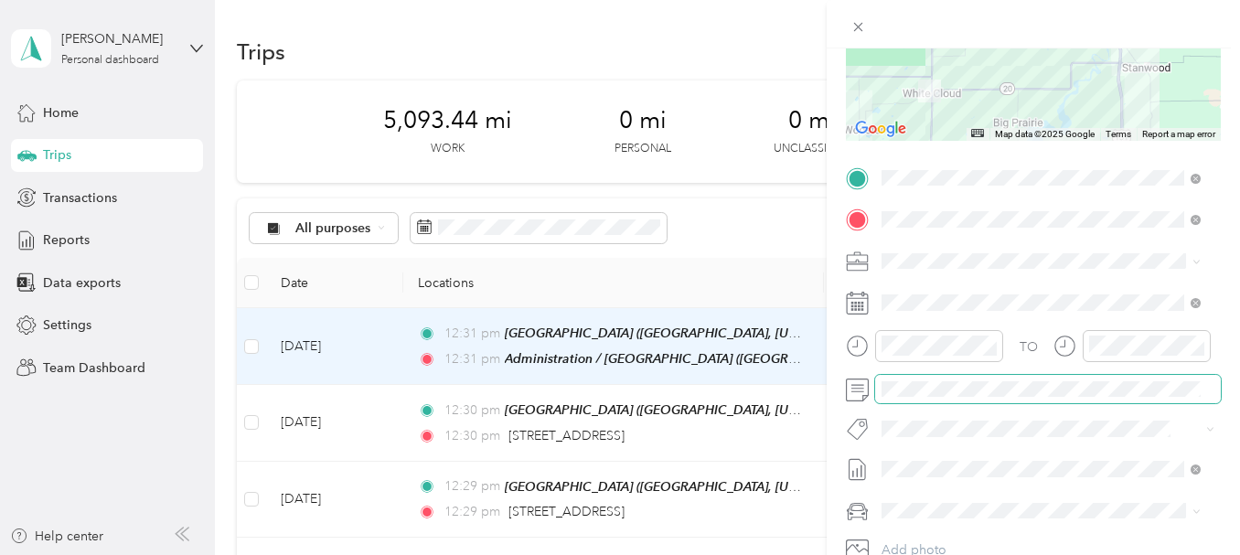
click at [859, 380] on div at bounding box center [1033, 389] width 375 height 29
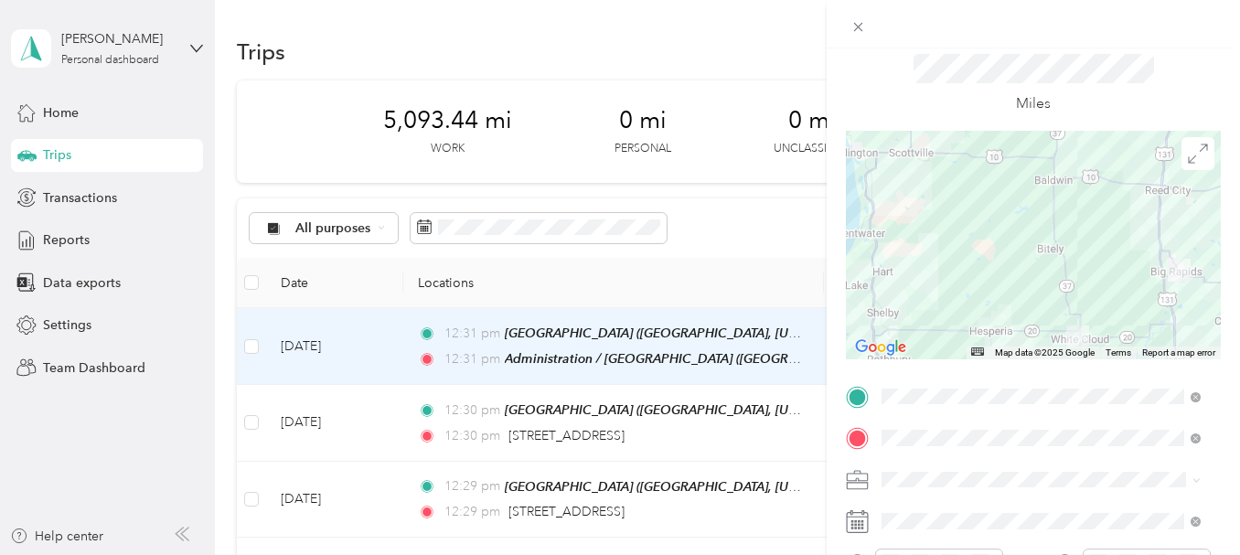
scroll to position [0, 0]
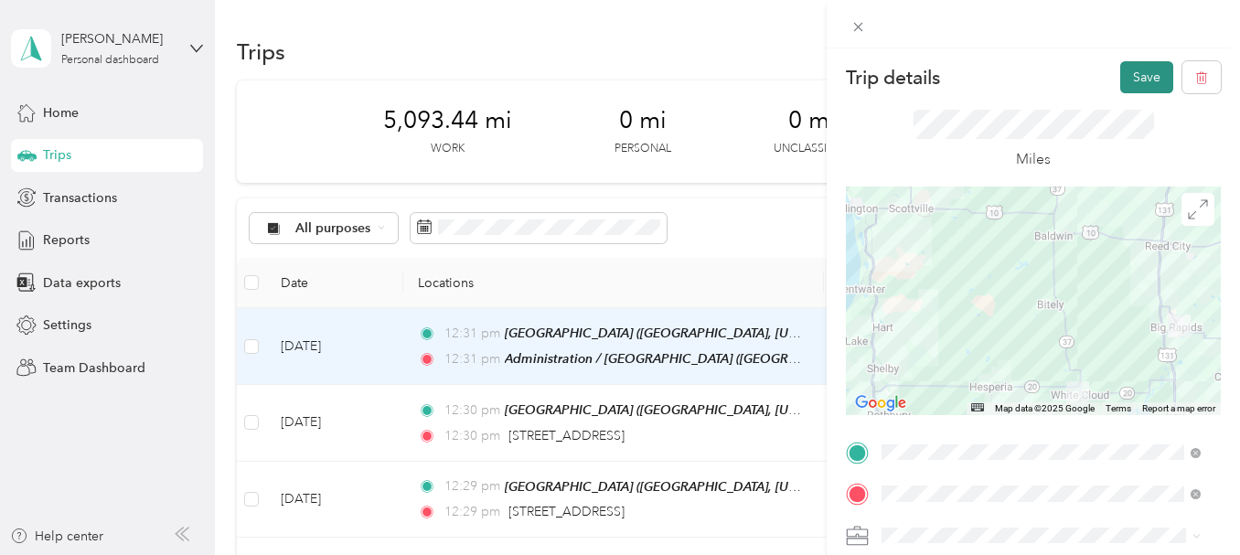
click at [1120, 76] on button "Save" at bounding box center [1146, 77] width 53 height 32
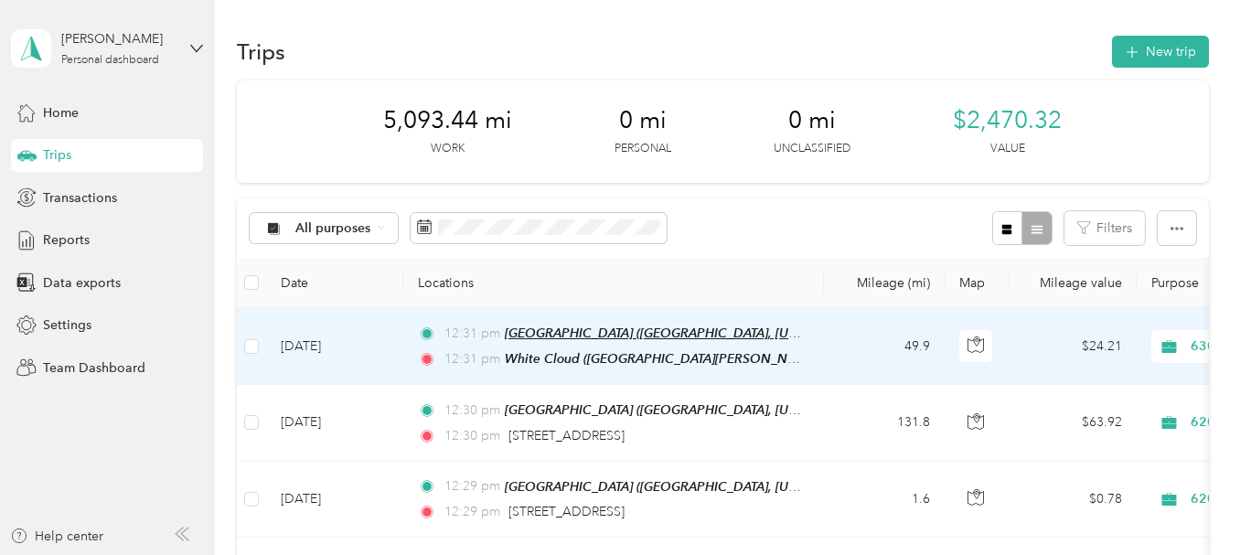
click at [789, 338] on span "[GEOGRAPHIC_DATA] ([GEOGRAPHIC_DATA], [US_STATE])" at bounding box center [674, 334] width 338 height 16
click at [829, 349] on td "49.9" at bounding box center [884, 346] width 121 height 77
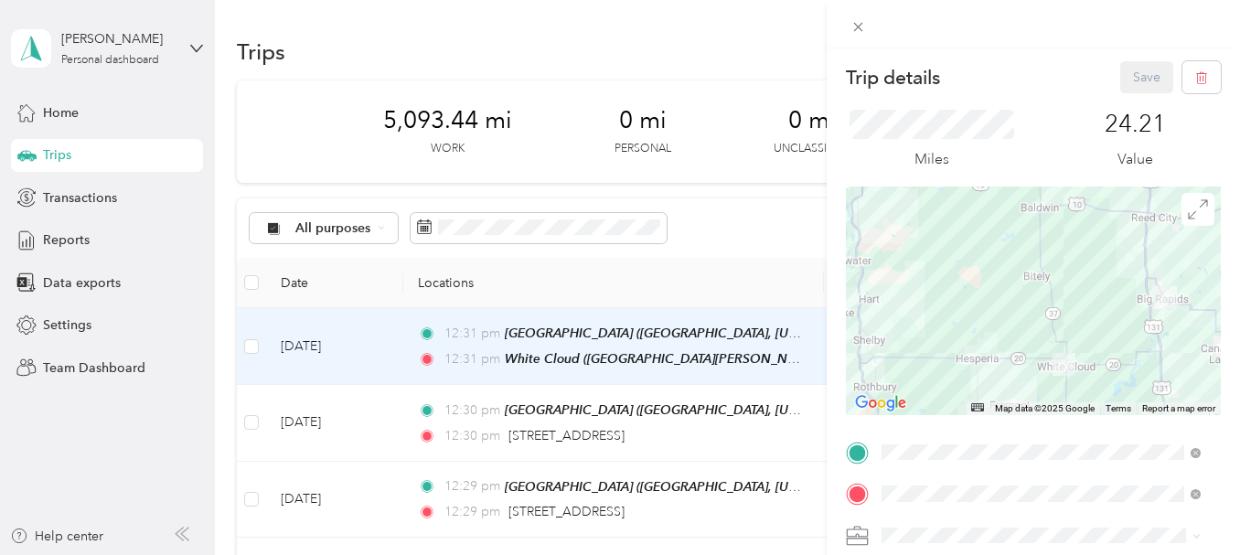
scroll to position [91, 0]
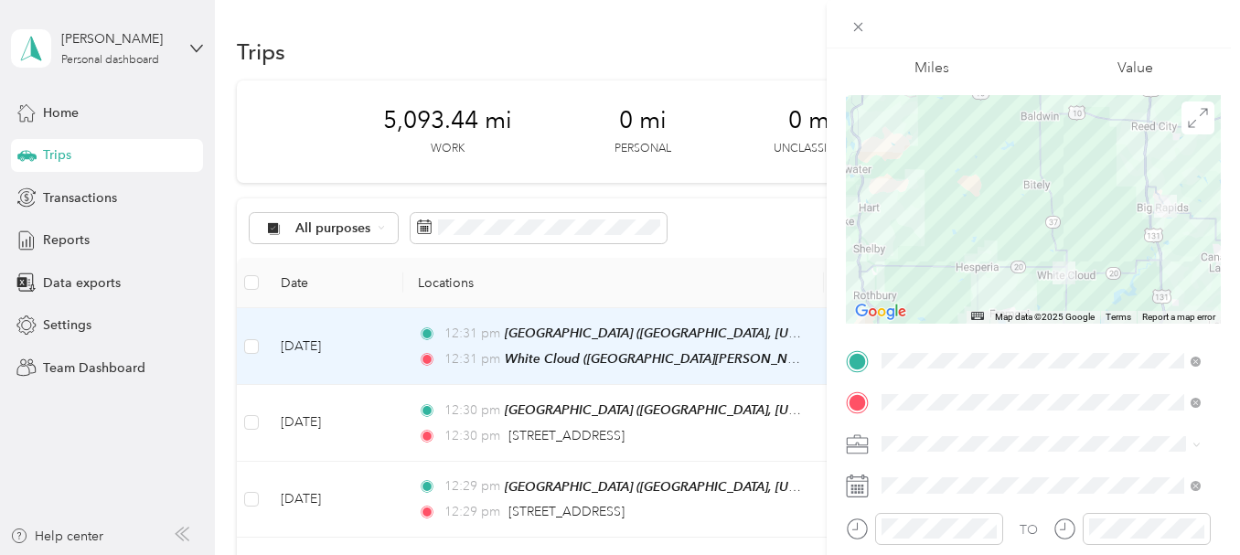
click at [1196, 210] on div at bounding box center [1033, 209] width 375 height 229
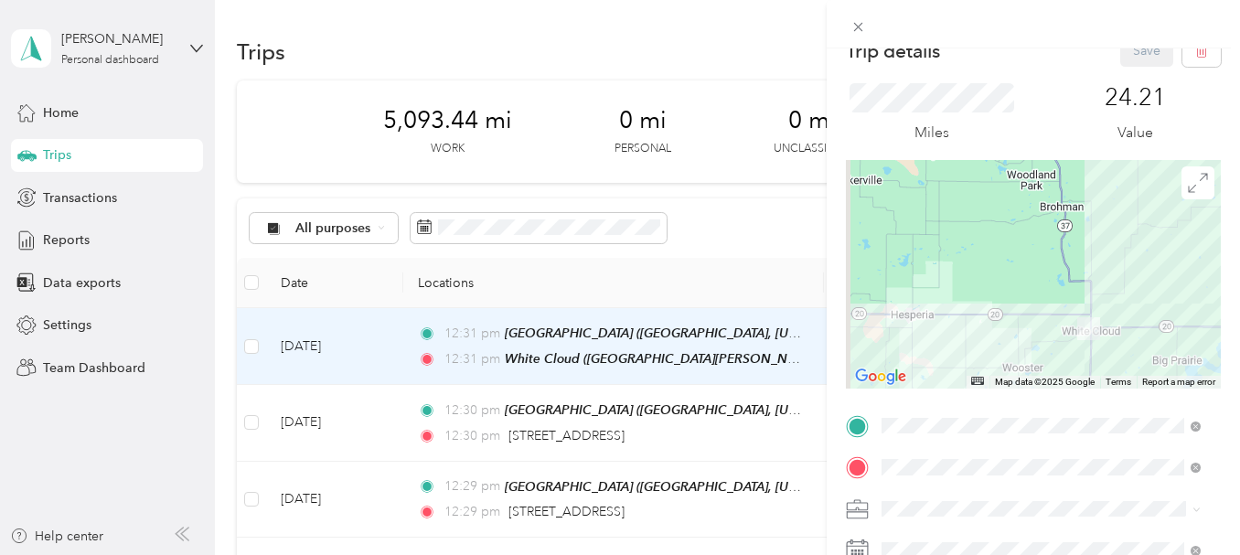
scroll to position [0, 0]
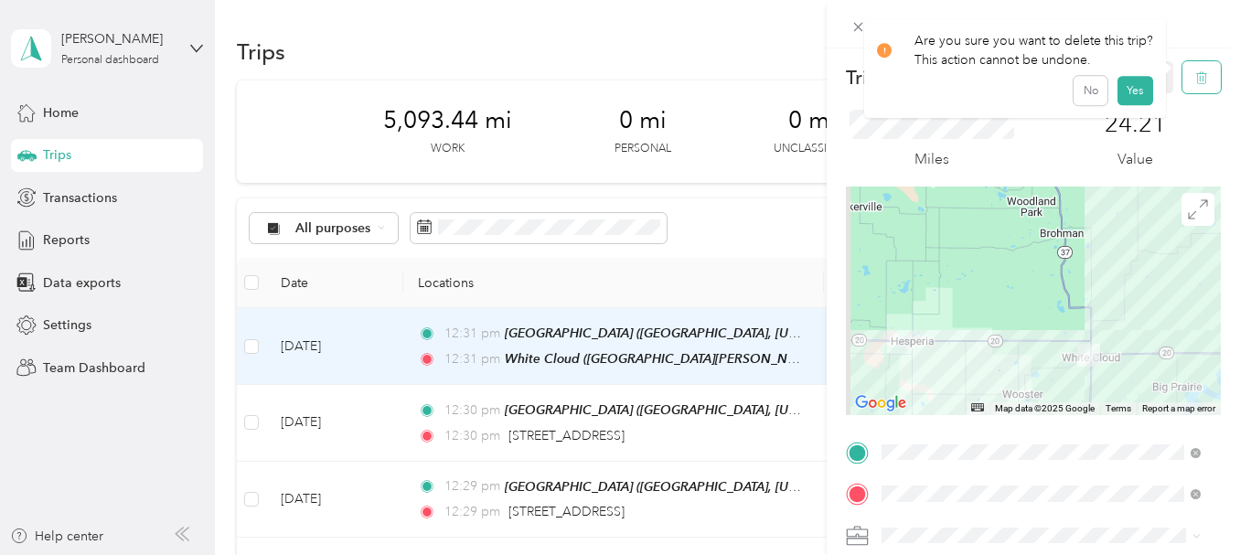
click at [1195, 75] on icon "button" at bounding box center [1201, 77] width 13 height 13
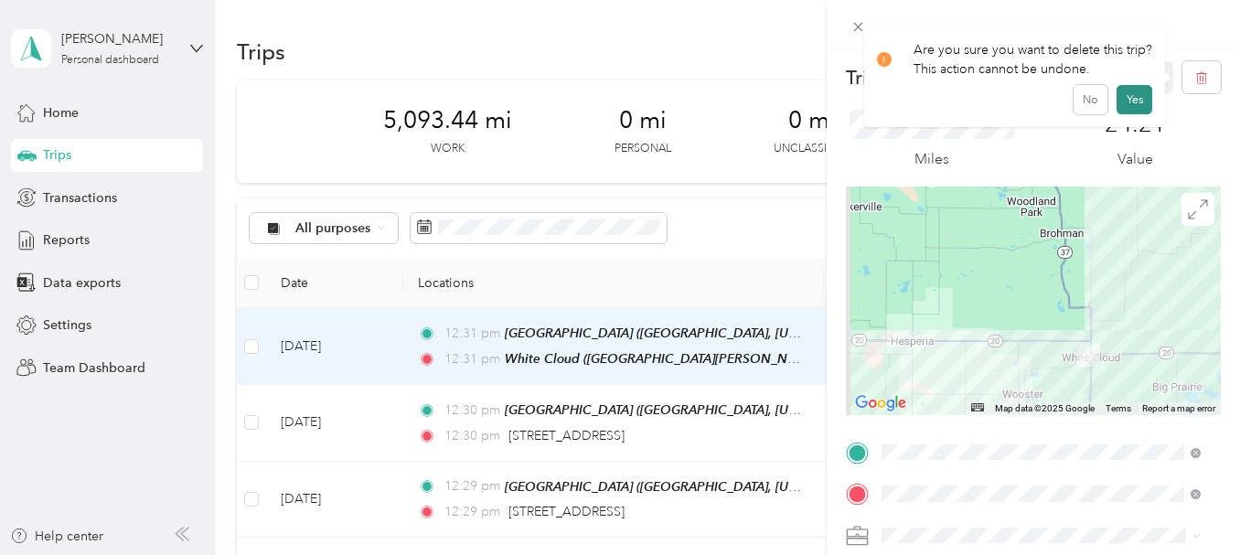
click at [1128, 99] on button "Yes" at bounding box center [1135, 99] width 36 height 29
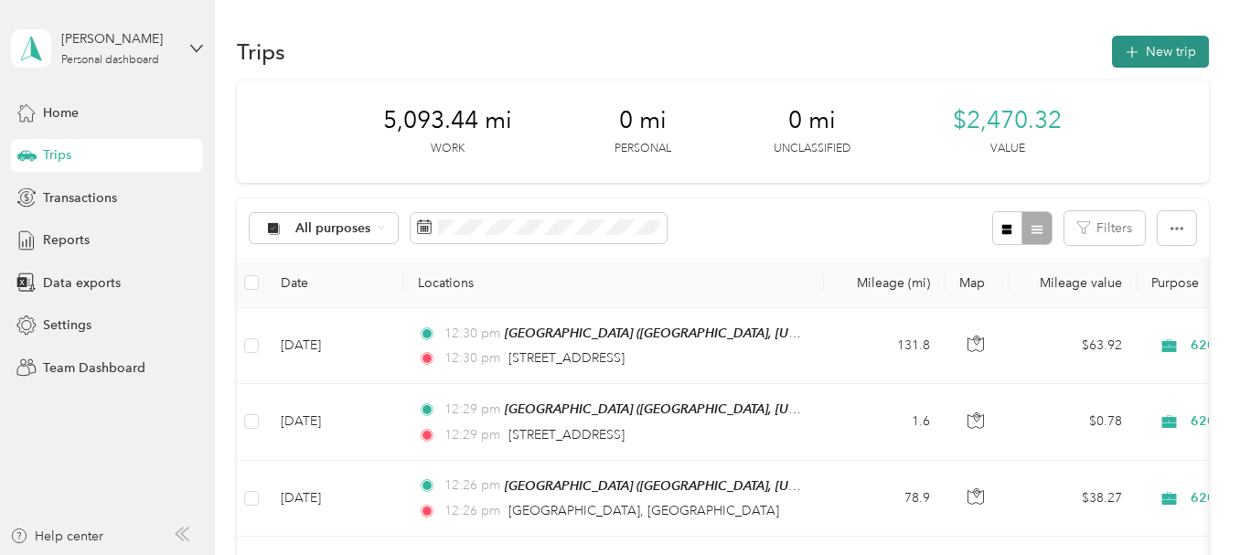
click at [1174, 59] on button "New trip" at bounding box center [1160, 52] width 97 height 32
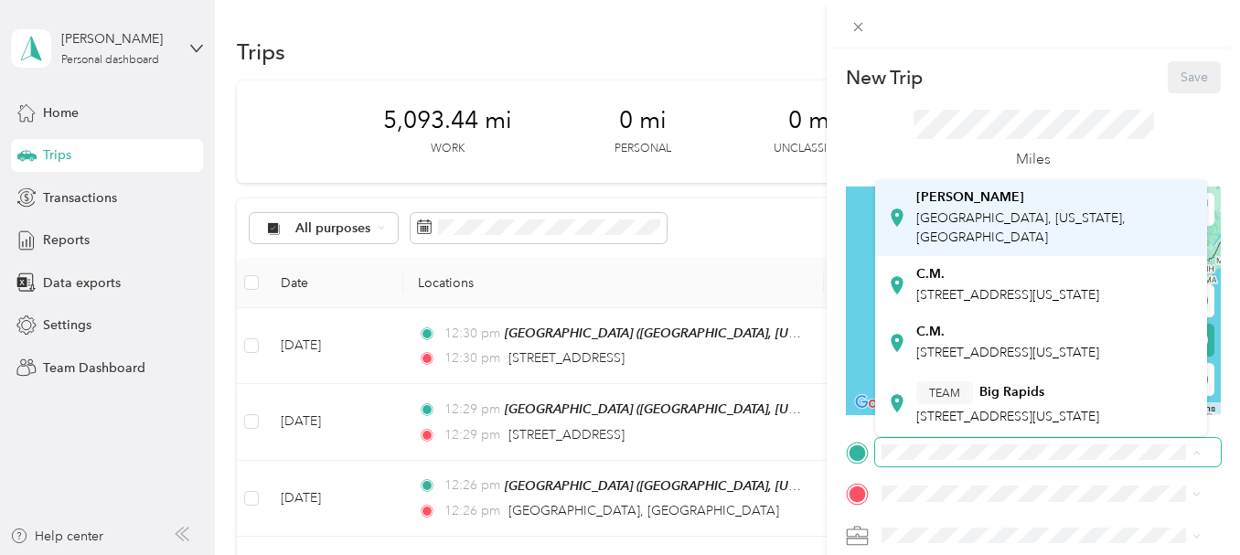
scroll to position [274, 0]
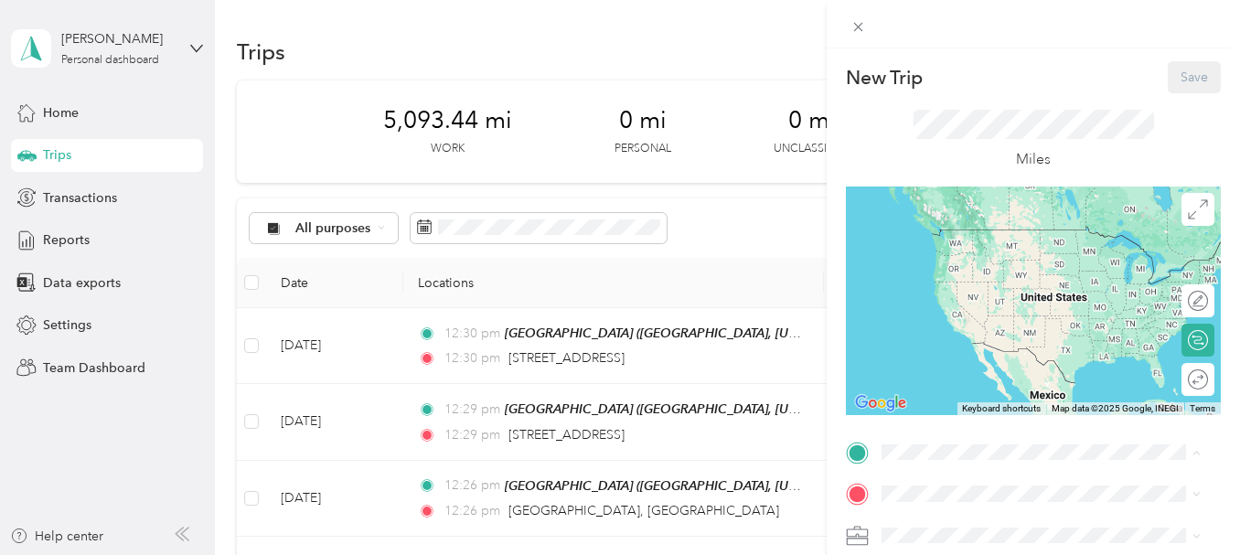
click at [1023, 307] on span "[STREET_ADDRESS]" at bounding box center [974, 300] width 116 height 16
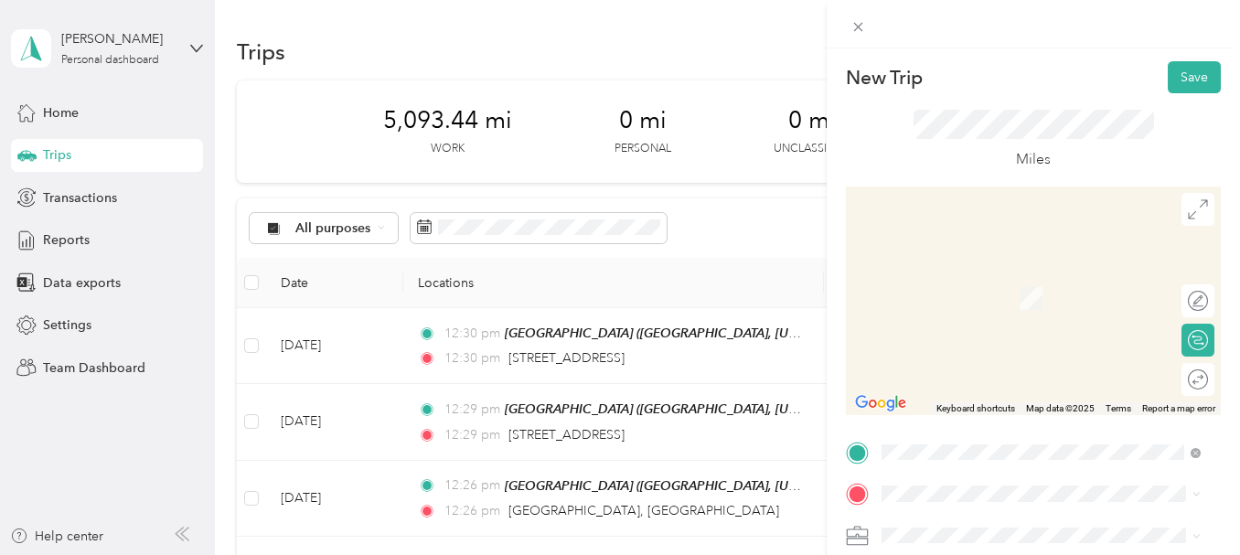
click at [1018, 365] on span "[GEOGRAPHIC_DATA][PERSON_NAME], [US_STATE], [GEOGRAPHIC_DATA]" at bounding box center [1034, 371] width 237 height 35
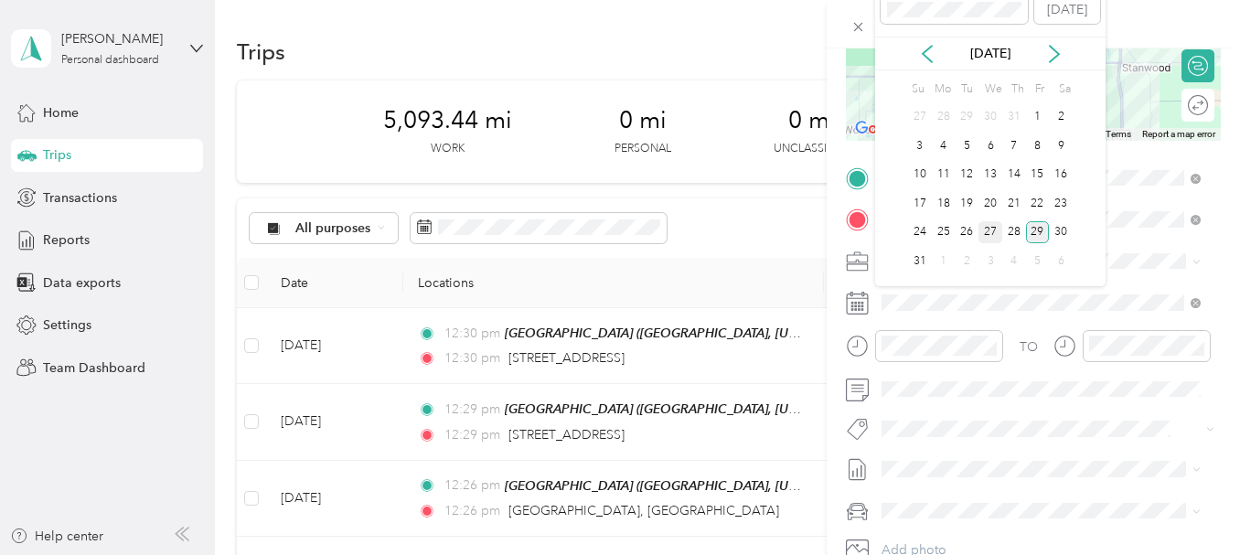
click at [986, 230] on div "27" at bounding box center [991, 232] width 24 height 23
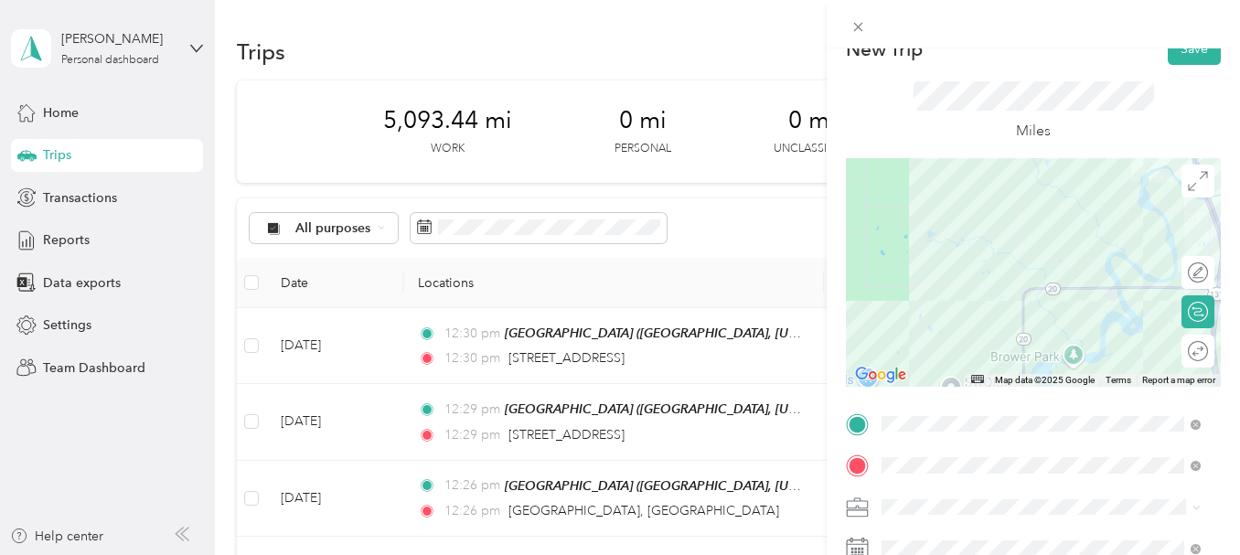
scroll to position [0, 0]
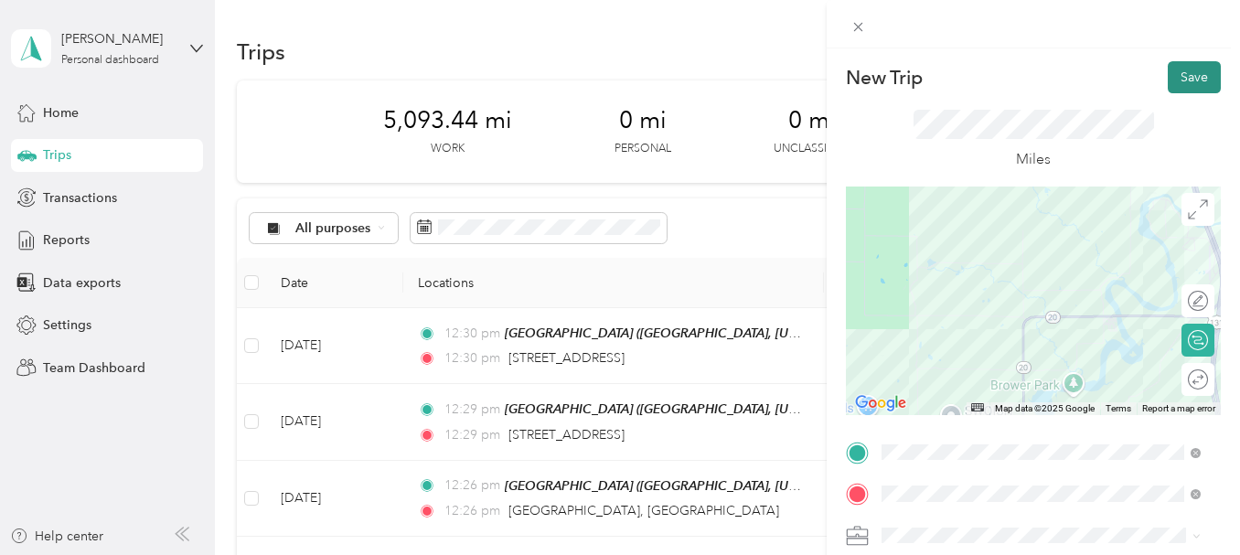
click at [1172, 70] on button "Save" at bounding box center [1194, 77] width 53 height 32
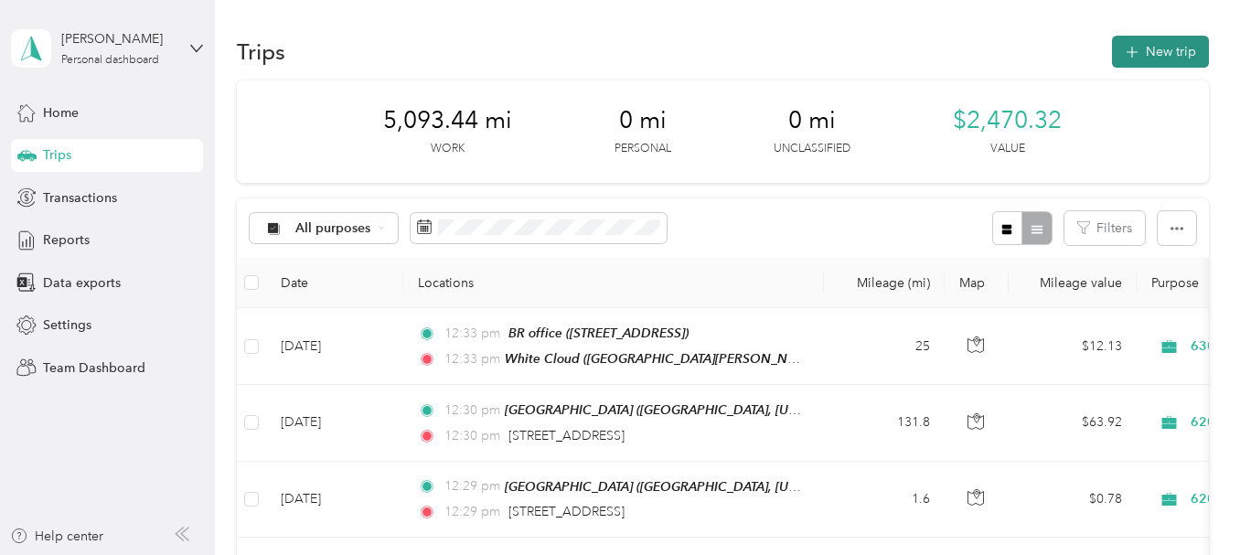
click at [1179, 60] on button "New trip" at bounding box center [1160, 52] width 97 height 32
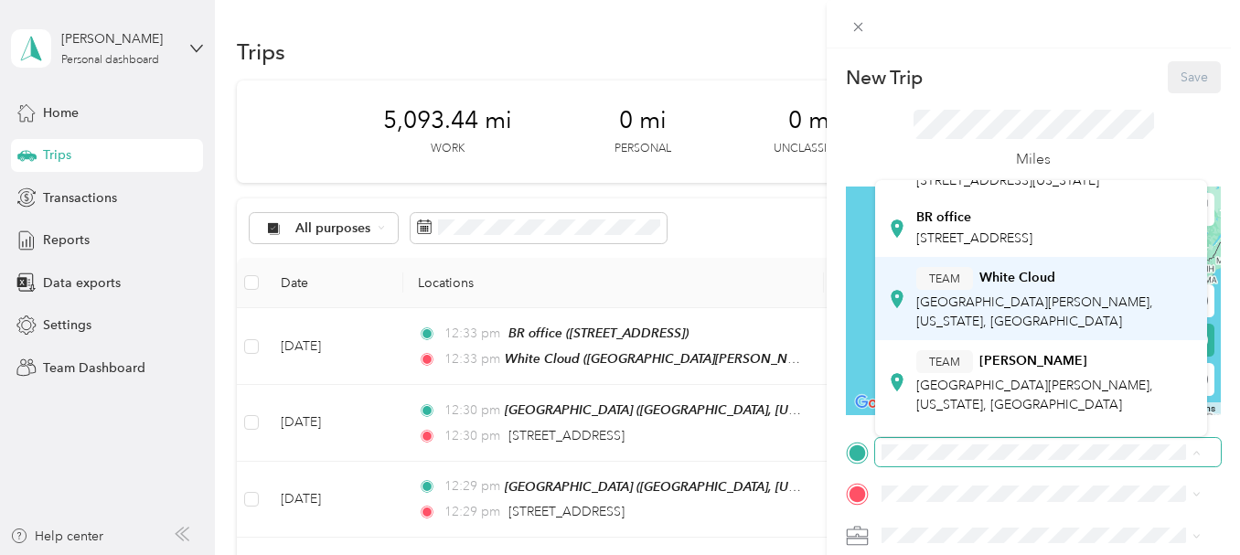
scroll to position [366, 0]
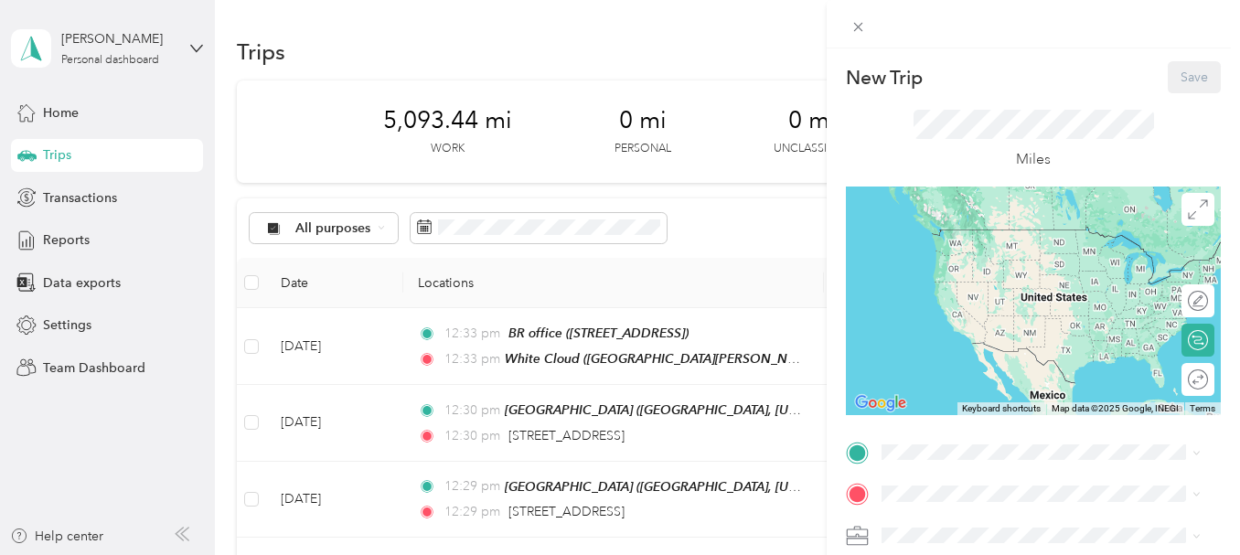
click at [1076, 298] on div "TEAM White Cloud [GEOGRAPHIC_DATA][PERSON_NAME], [US_STATE], [GEOGRAPHIC_DATA]" at bounding box center [1055, 266] width 279 height 64
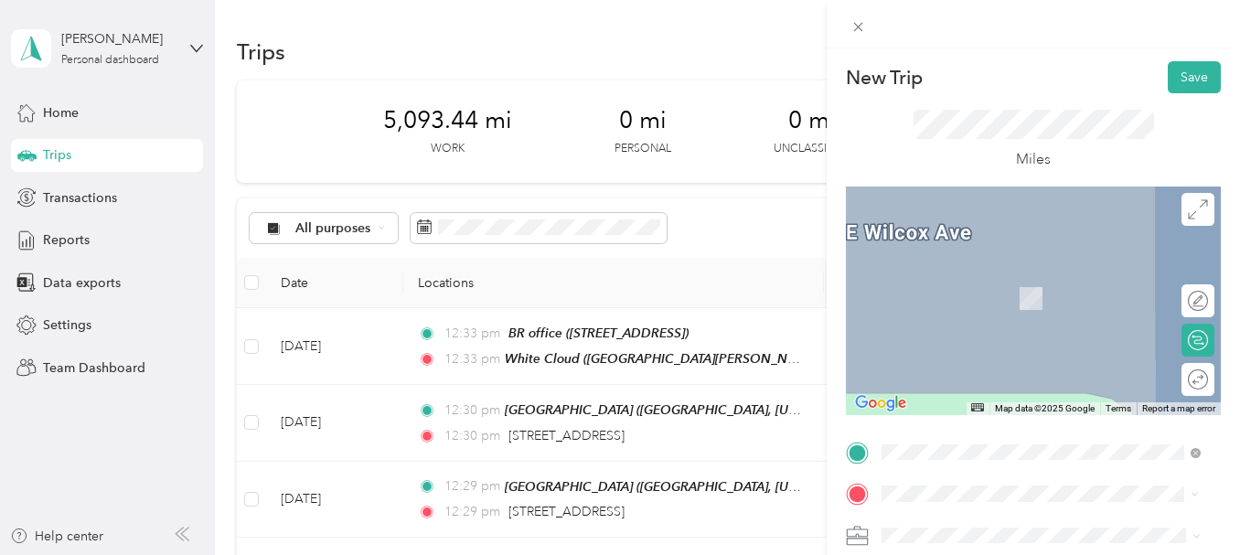
click at [1033, 283] on strong "Administration / [GEOGRAPHIC_DATA] Office" at bounding box center [1087, 286] width 216 height 32
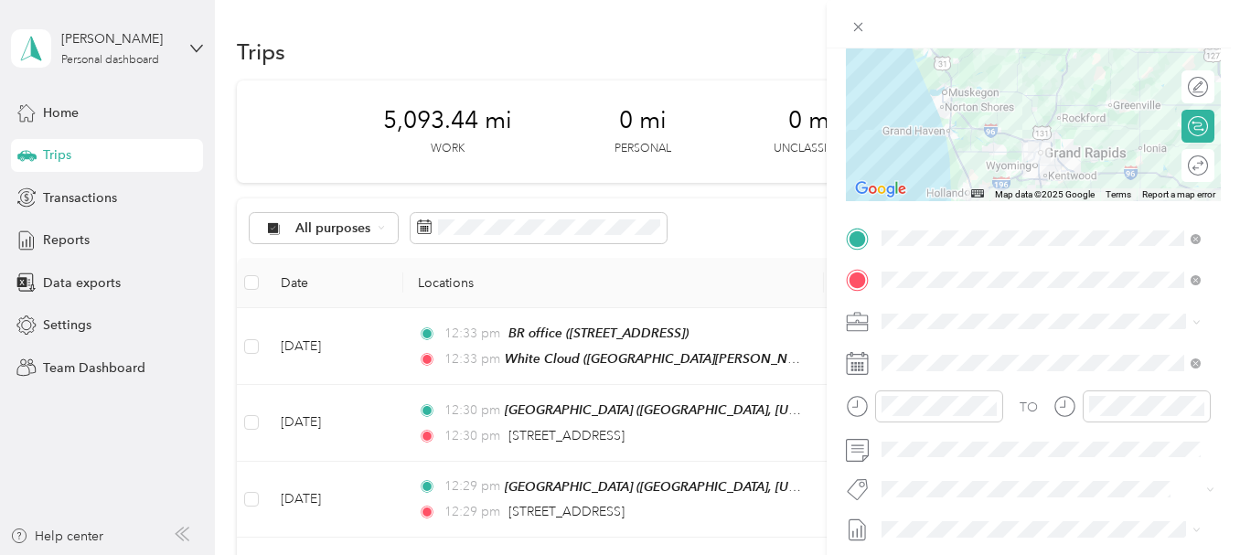
scroll to position [274, 0]
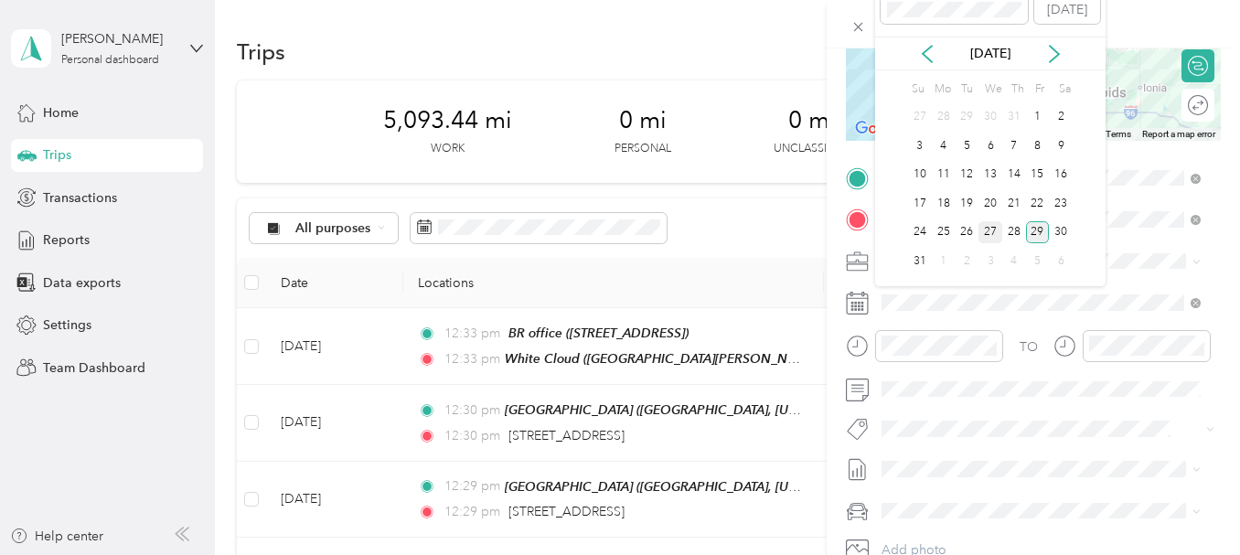
click at [989, 226] on div "27" at bounding box center [991, 232] width 24 height 23
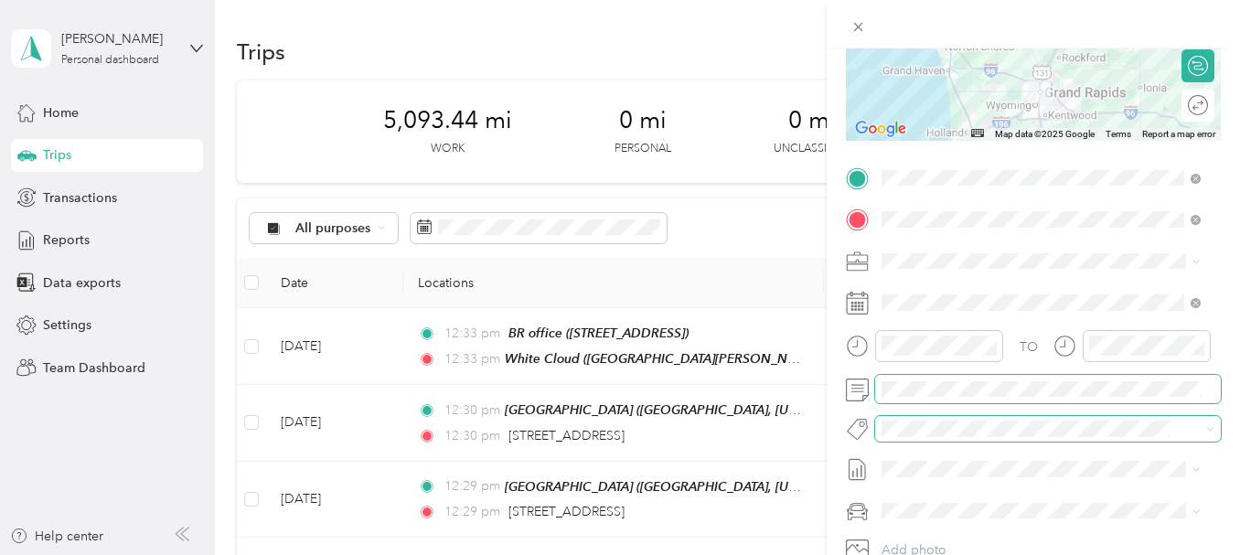
scroll to position [0, 0]
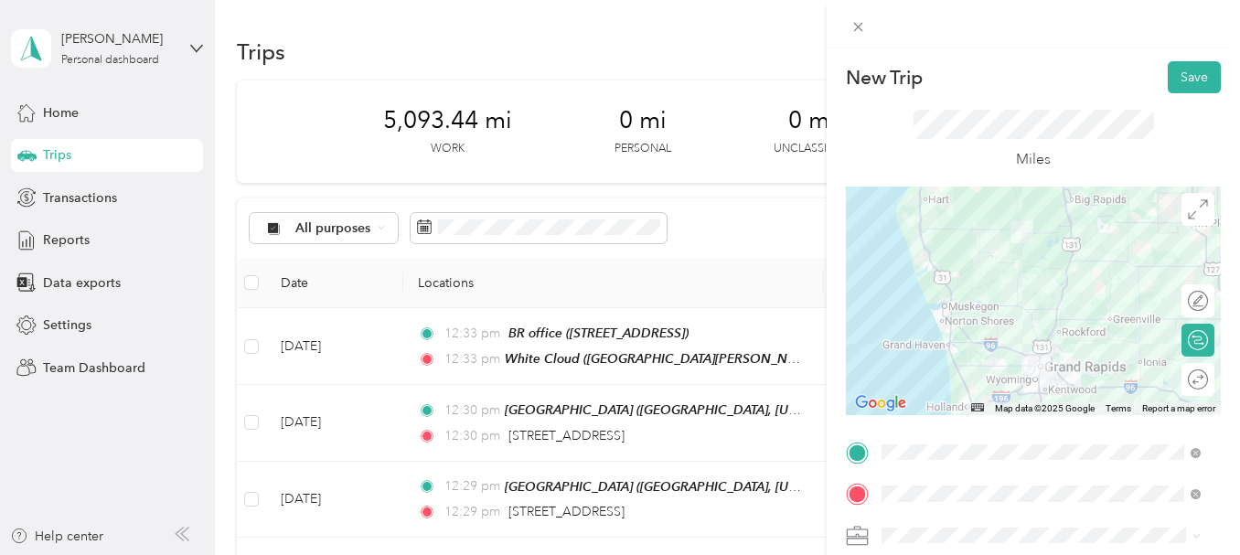
click at [1065, 237] on div at bounding box center [1033, 301] width 375 height 229
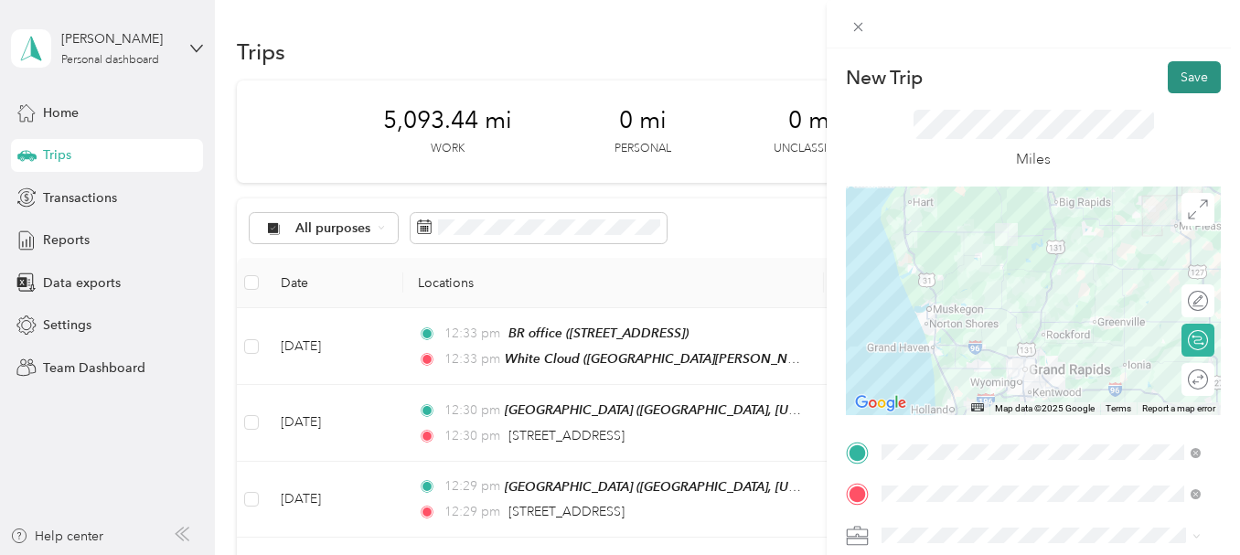
click at [1192, 73] on button "Save" at bounding box center [1194, 77] width 53 height 32
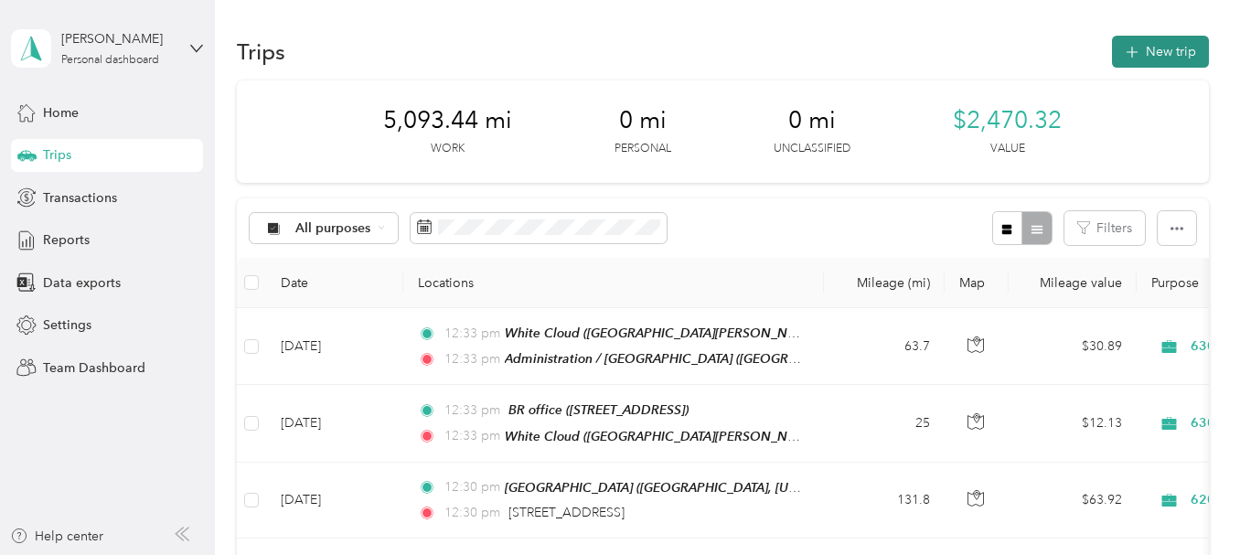
click at [1176, 48] on button "New trip" at bounding box center [1160, 52] width 97 height 32
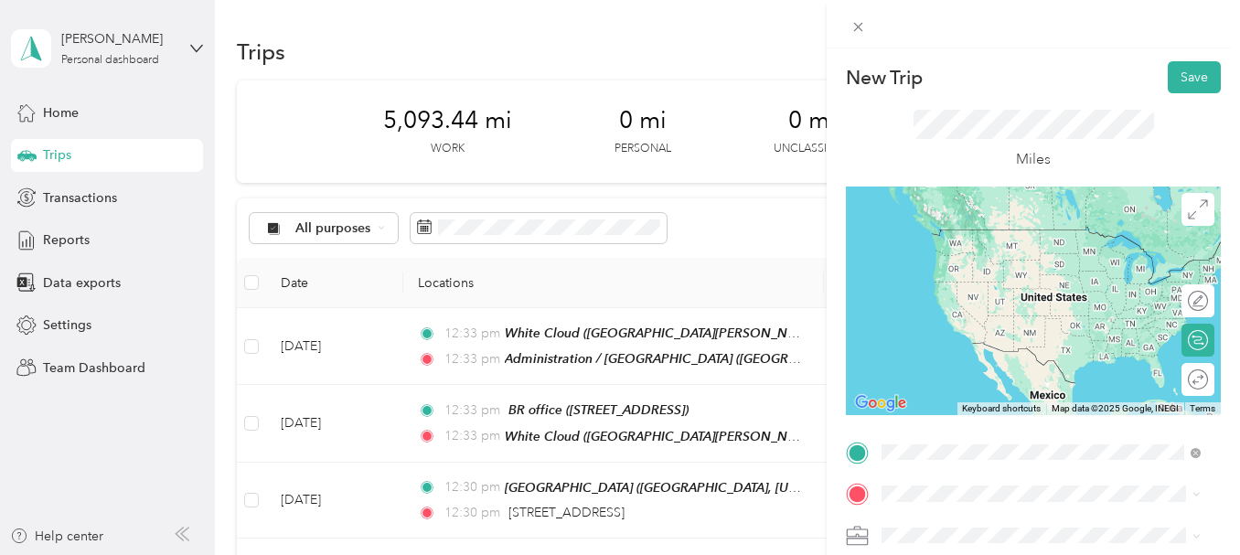
click at [1050, 259] on div "TEAM Administration / [GEOGRAPHIC_DATA], [US_STATE], [GEOGRAPHIC_DATA]" at bounding box center [1055, 265] width 279 height 74
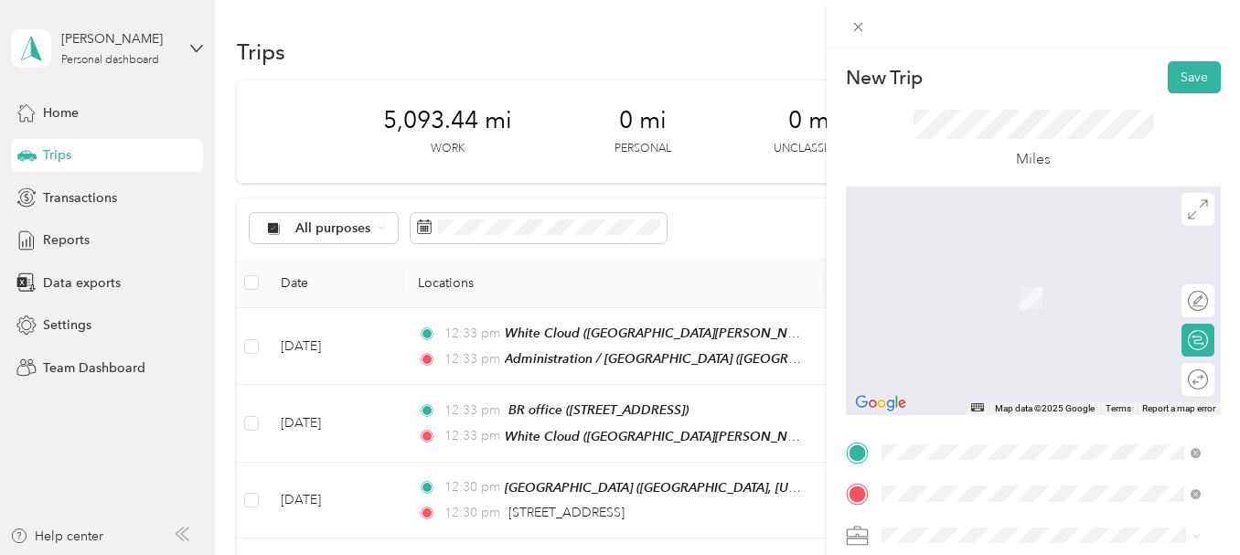
click at [1024, 381] on span "[STREET_ADDRESS][US_STATE]" at bounding box center [1007, 382] width 183 height 16
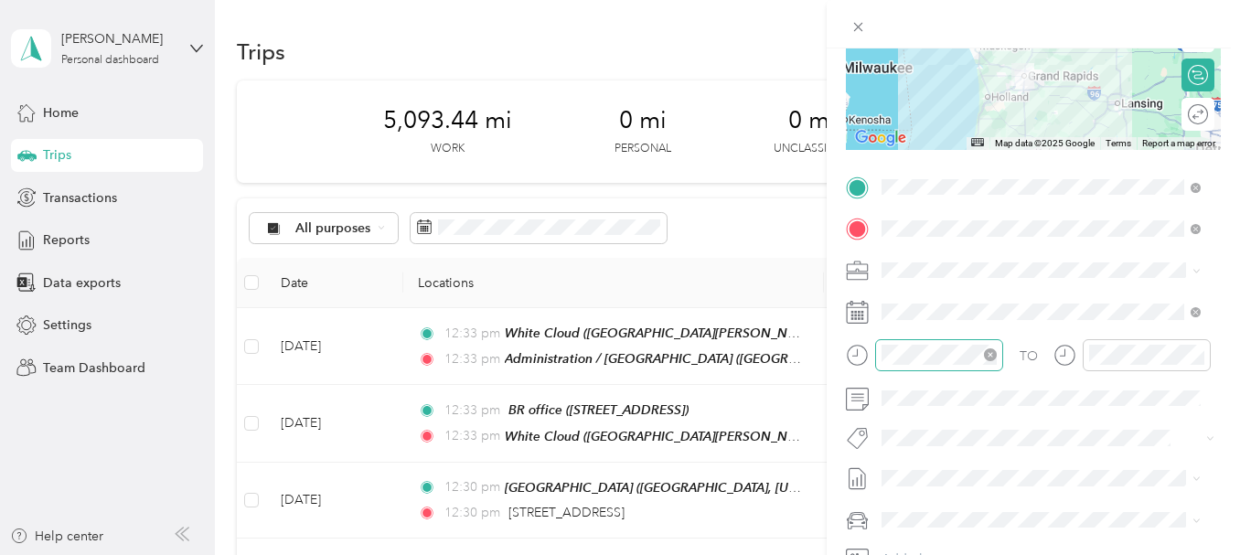
scroll to position [274, 0]
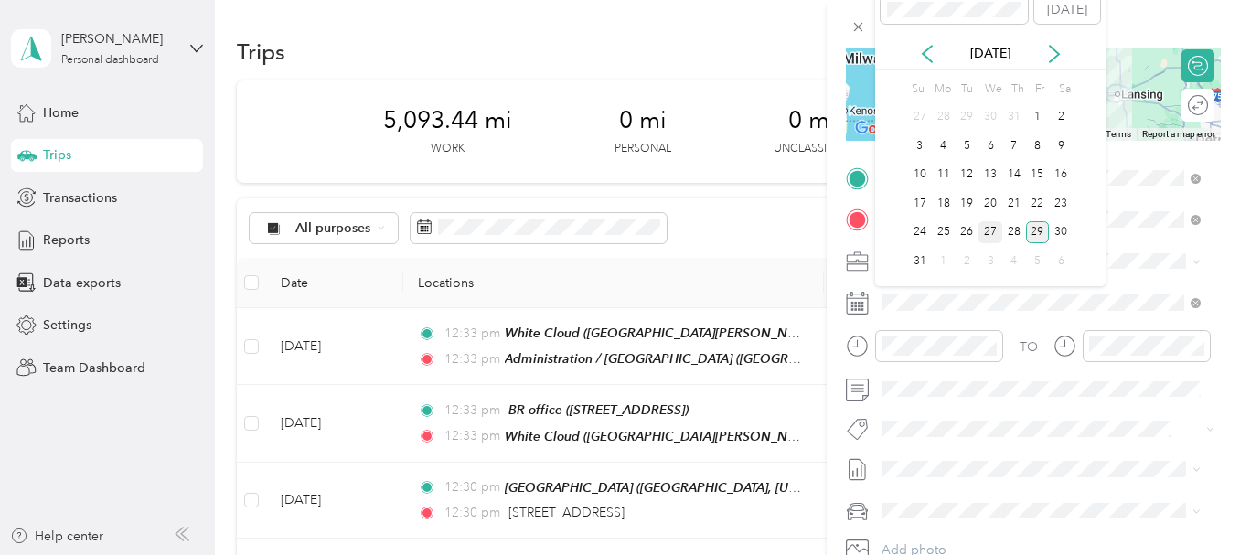
click at [991, 235] on div "27" at bounding box center [991, 232] width 24 height 23
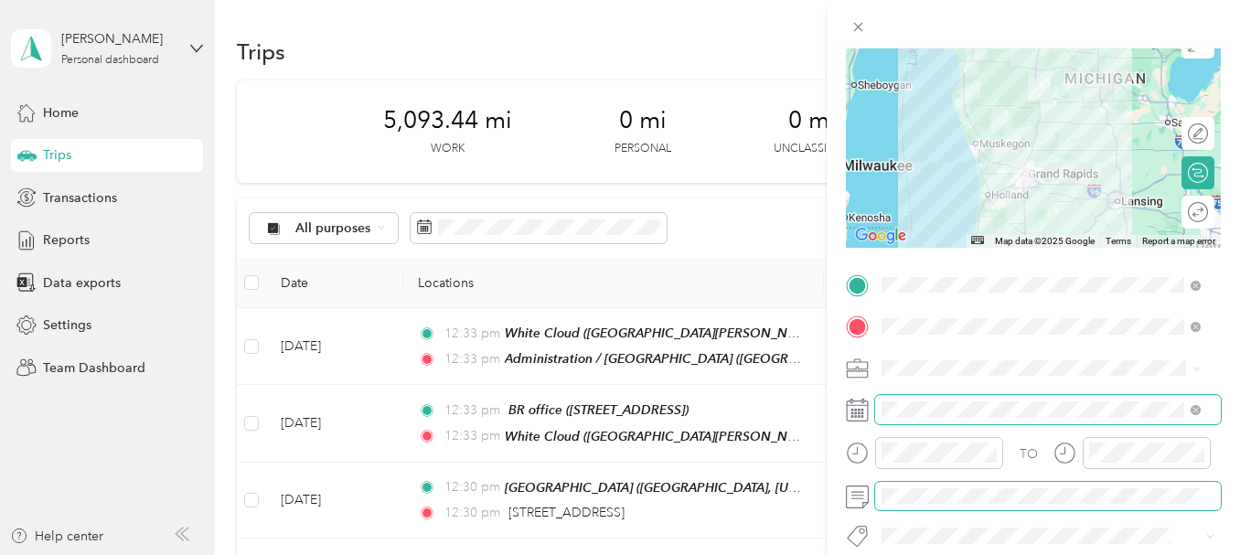
scroll to position [0, 0]
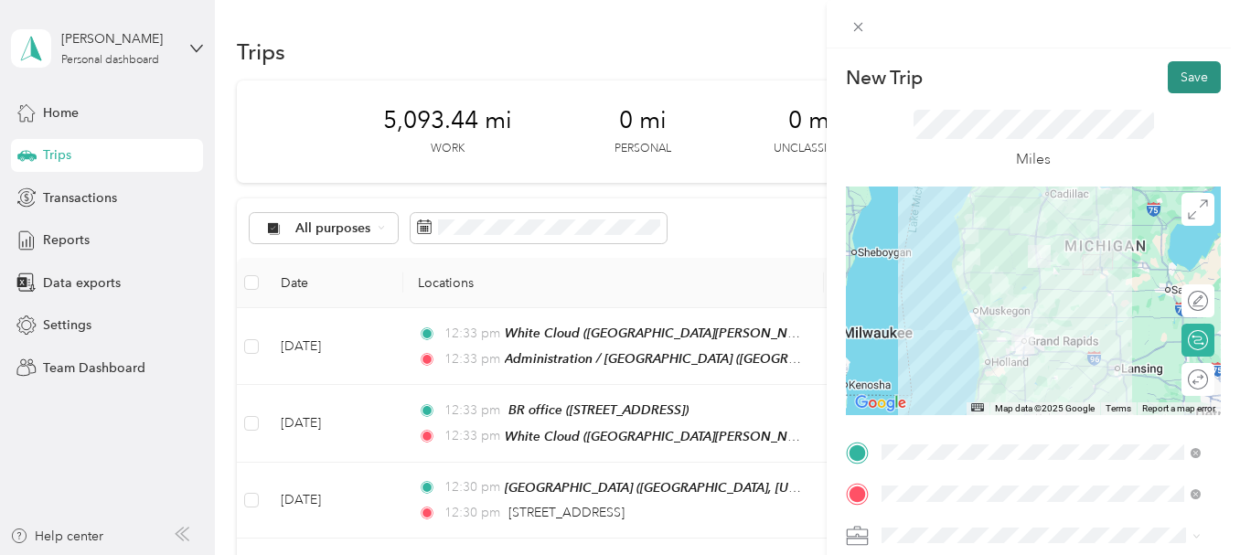
click at [1190, 79] on button "Save" at bounding box center [1194, 77] width 53 height 32
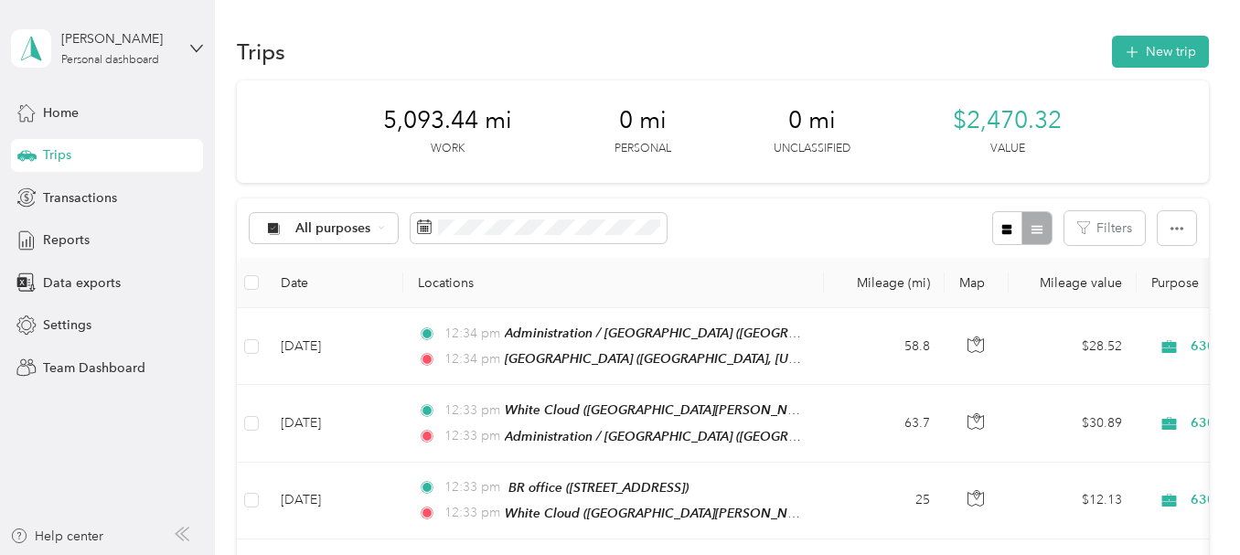
click at [1160, 68] on div "Trips New trip" at bounding box center [722, 51] width 971 height 38
click at [1123, 55] on icon "button" at bounding box center [1131, 52] width 21 height 21
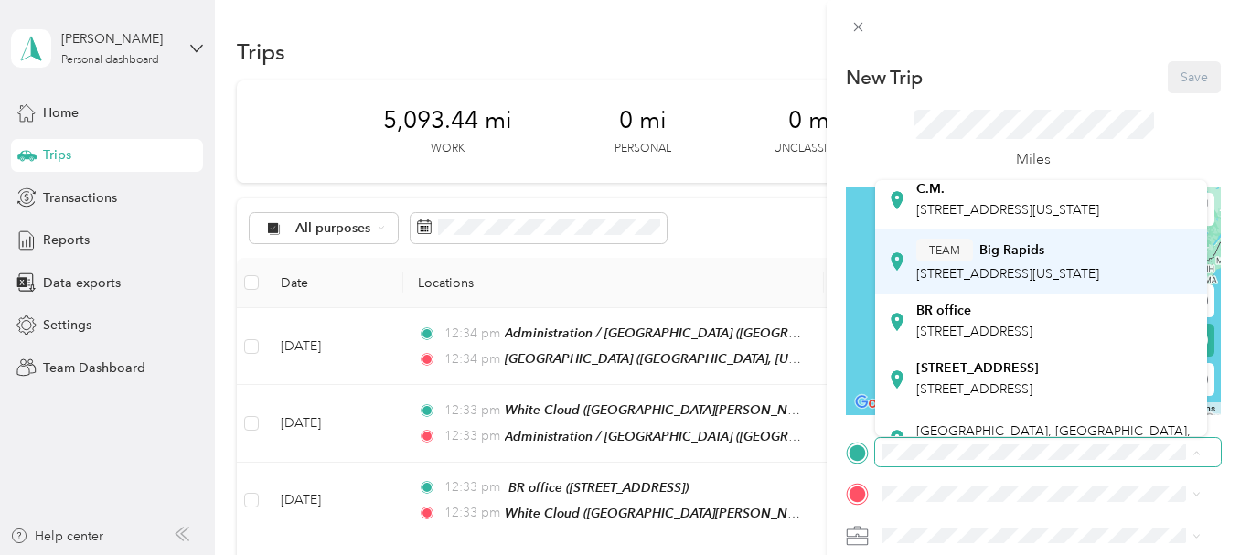
scroll to position [183, 0]
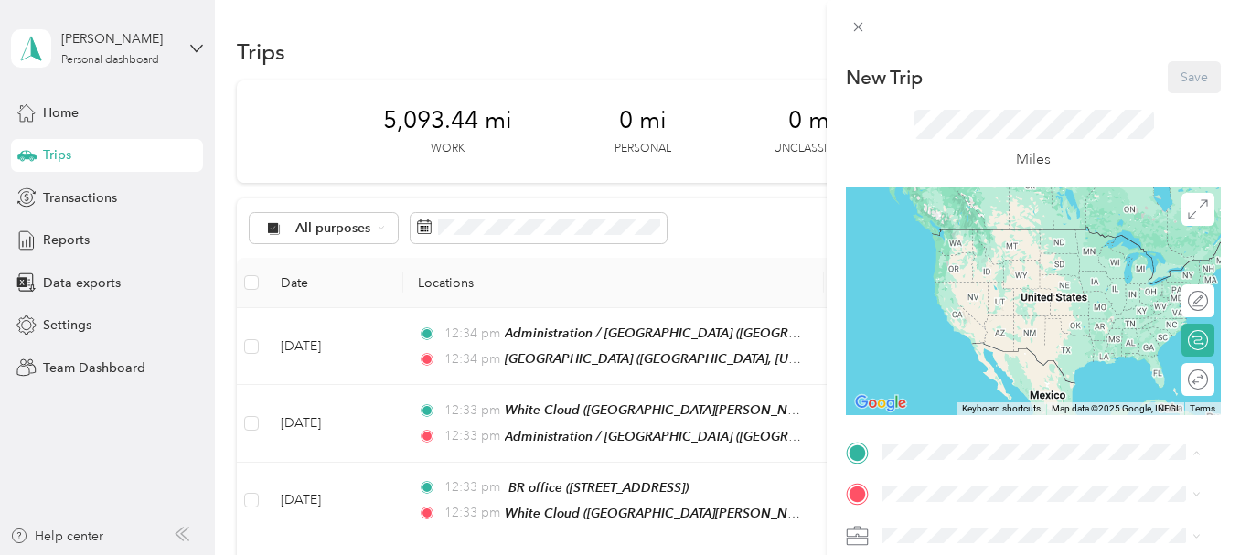
click at [1032, 282] on div "TEAM [GEOGRAPHIC_DATA], [US_STATE], [GEOGRAPHIC_DATA]" at bounding box center [1007, 259] width 183 height 45
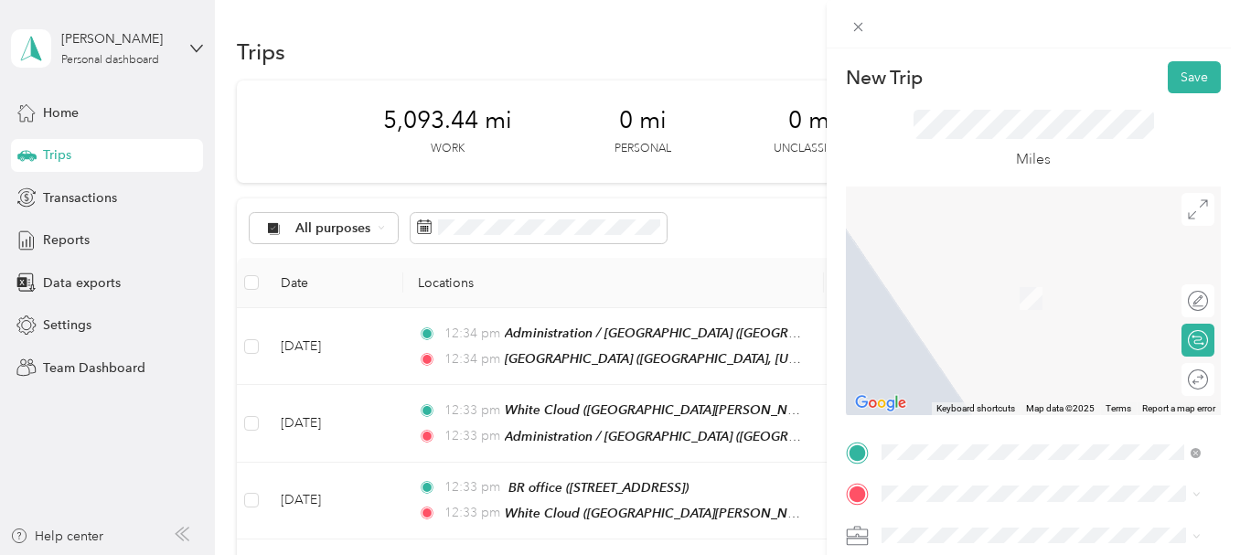
click at [1058, 273] on span "[STREET_ADDRESS][US_STATE]" at bounding box center [1007, 269] width 183 height 16
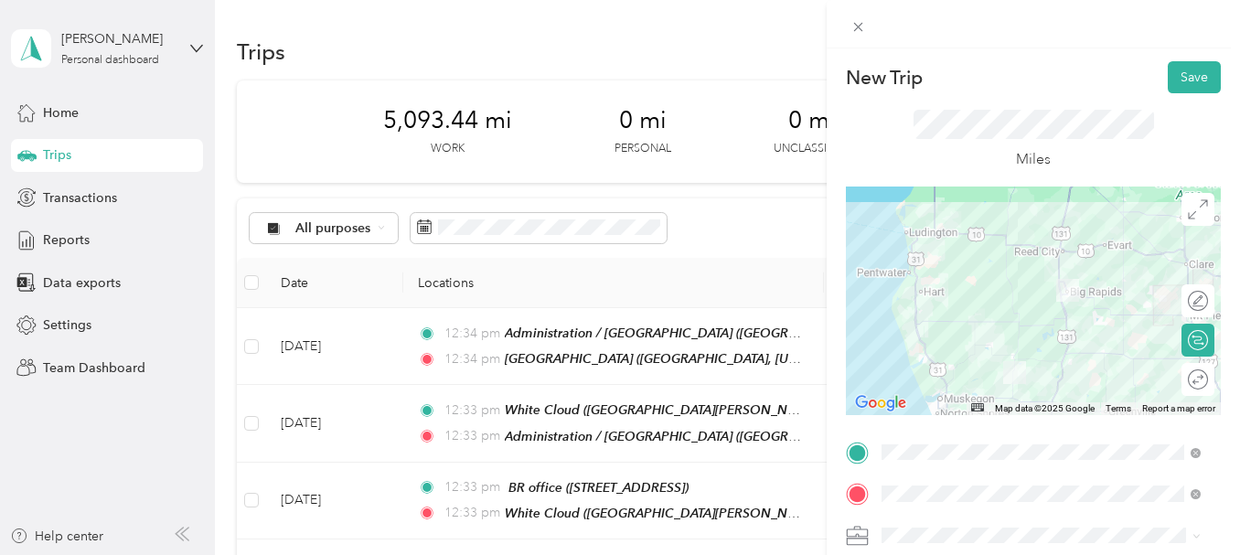
drag, startPoint x: 1043, startPoint y: 325, endPoint x: 1050, endPoint y: 358, distance: 33.7
click at [1050, 358] on div at bounding box center [1033, 301] width 375 height 229
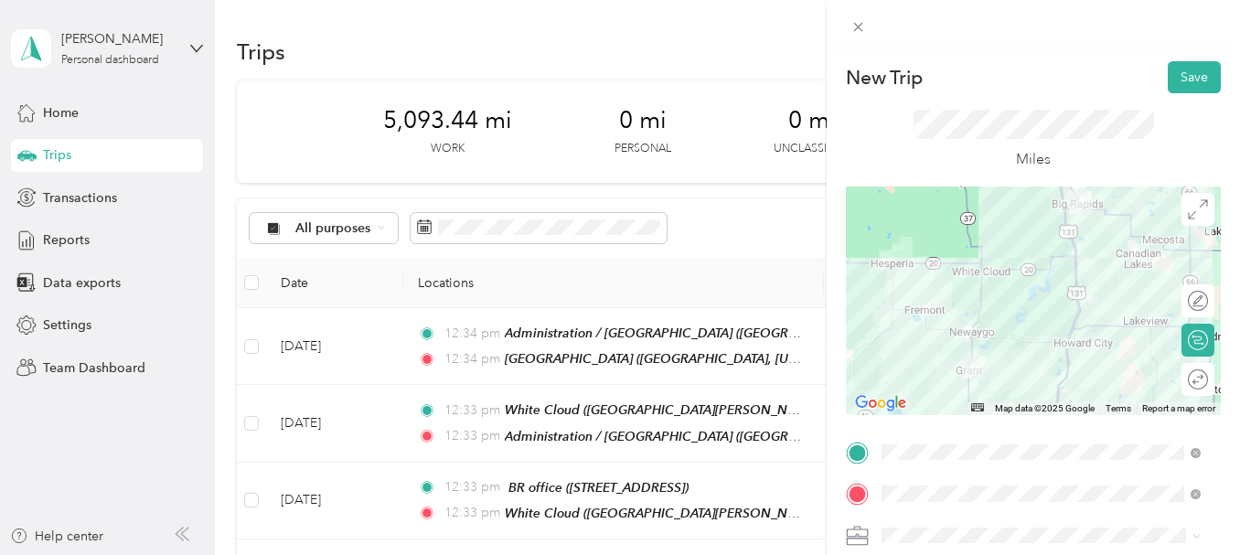
drag, startPoint x: 1007, startPoint y: 359, endPoint x: 1001, endPoint y: 291, distance: 68.8
click at [1001, 291] on div at bounding box center [1033, 301] width 375 height 229
click at [1046, 340] on div at bounding box center [1033, 301] width 375 height 229
click at [1171, 299] on div at bounding box center [1179, 301] width 16 height 16
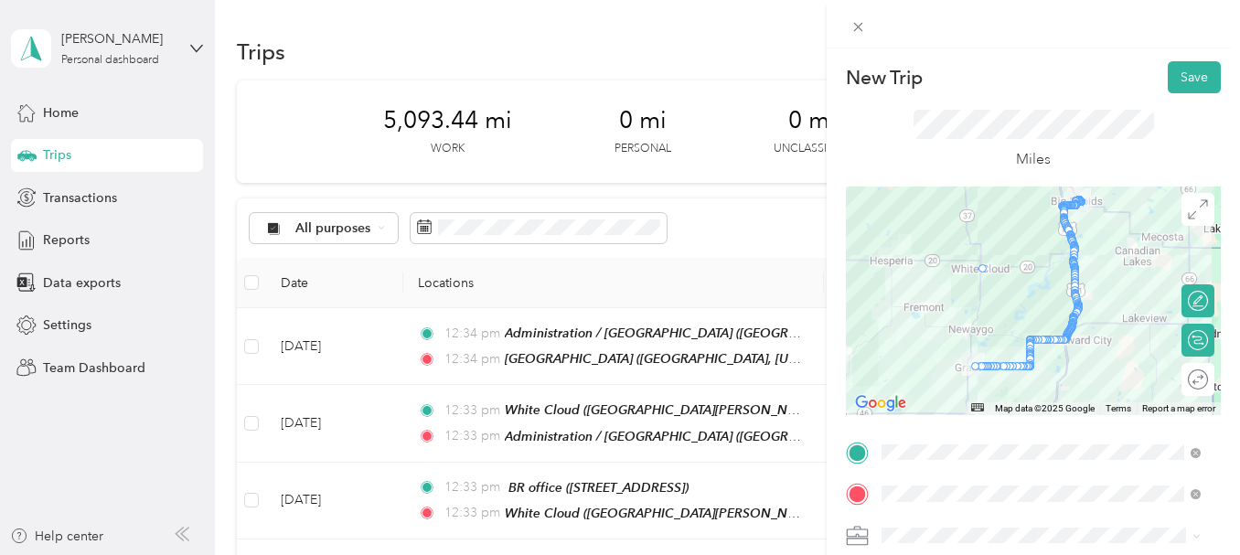
drag, startPoint x: 1060, startPoint y: 333, endPoint x: 974, endPoint y: 264, distance: 110.0
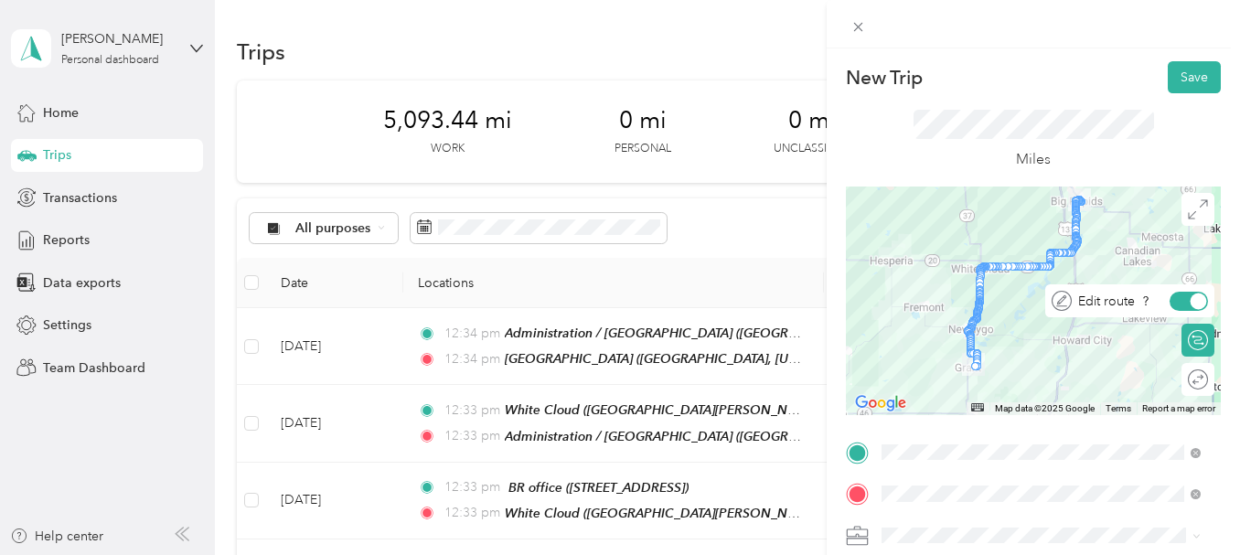
click at [1191, 301] on div at bounding box center [1199, 301] width 16 height 16
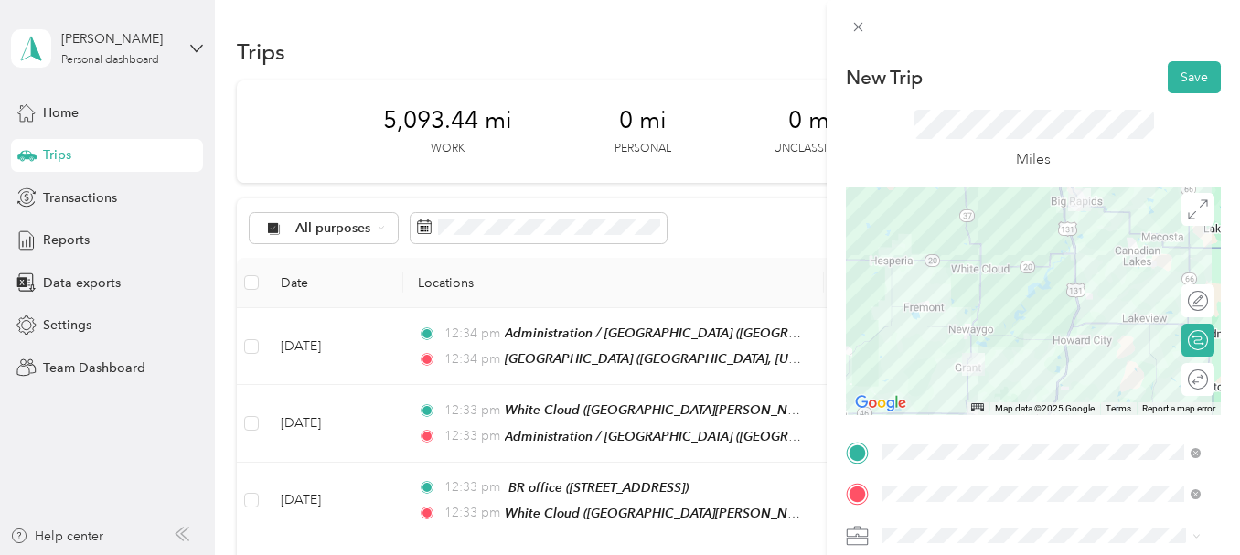
click at [1077, 325] on div at bounding box center [1033, 301] width 375 height 229
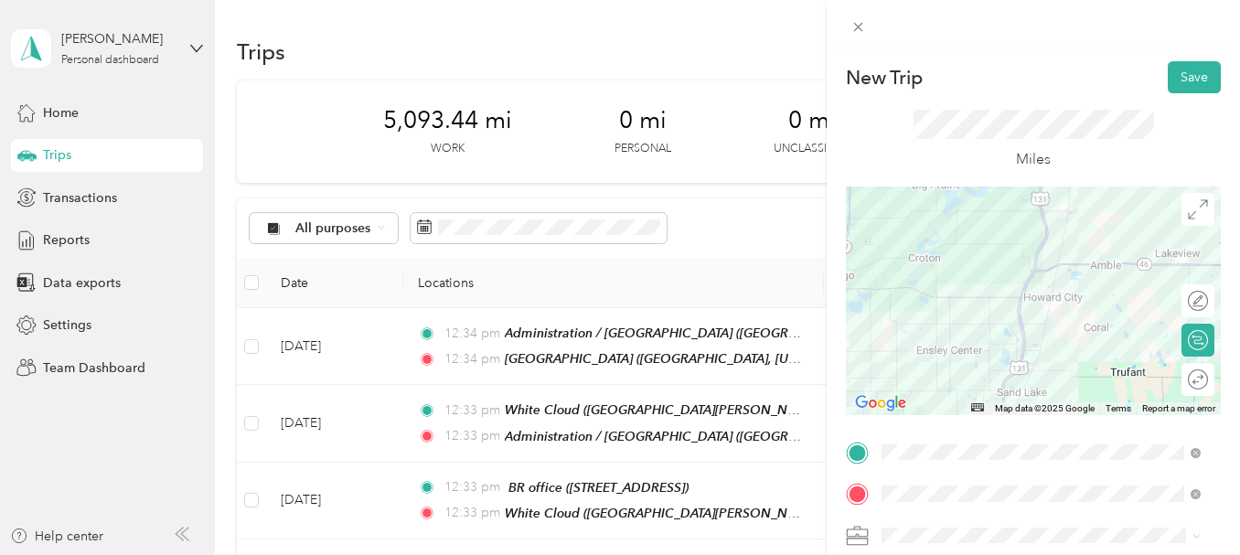
click at [992, 295] on div at bounding box center [1033, 301] width 375 height 229
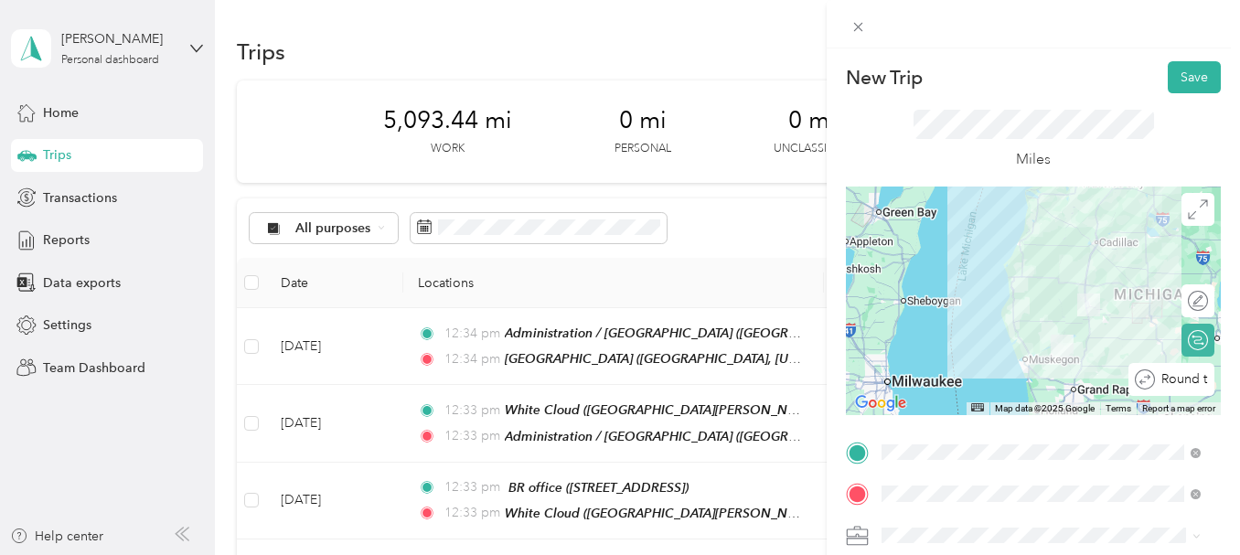
click at [1185, 382] on div "Round trip" at bounding box center [1181, 379] width 53 height 19
click at [1171, 381] on div at bounding box center [1179, 379] width 16 height 16
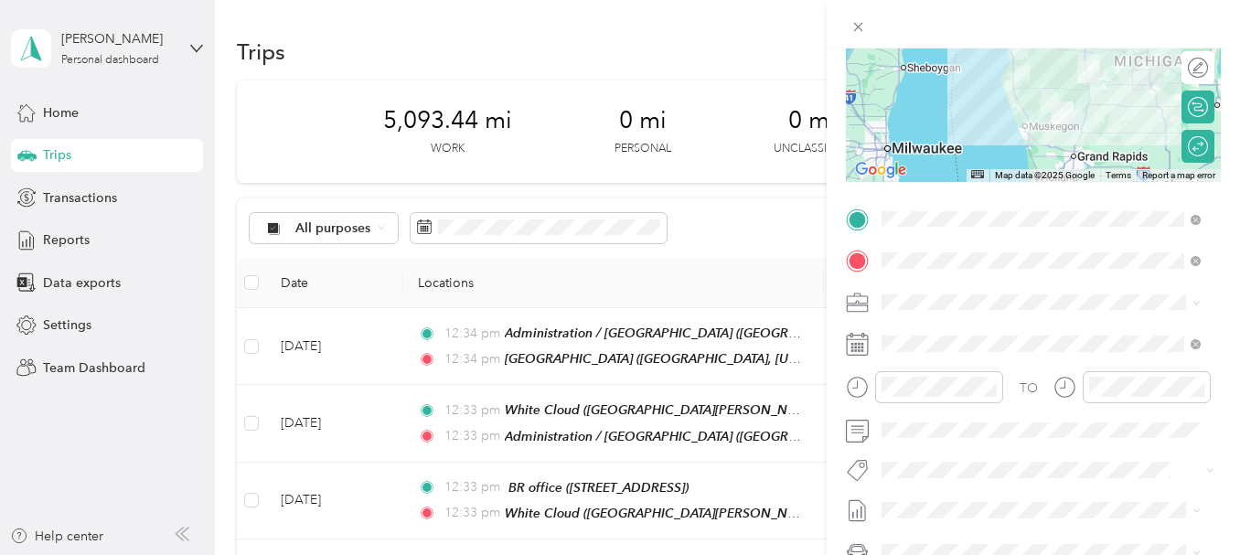
scroll to position [274, 0]
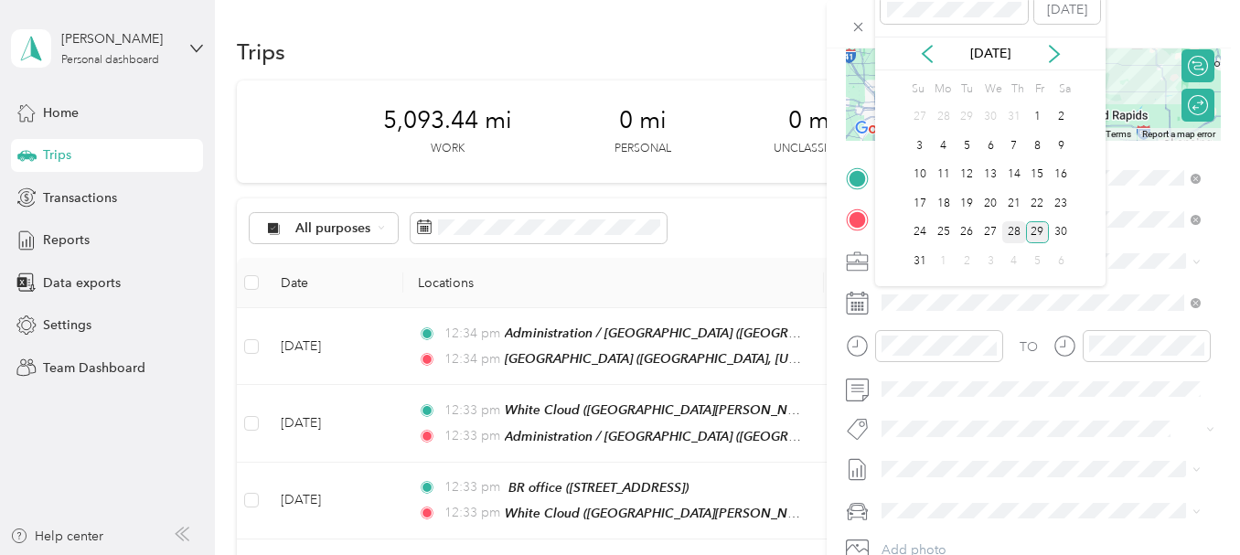
click at [1015, 240] on div "28" at bounding box center [1014, 232] width 24 height 23
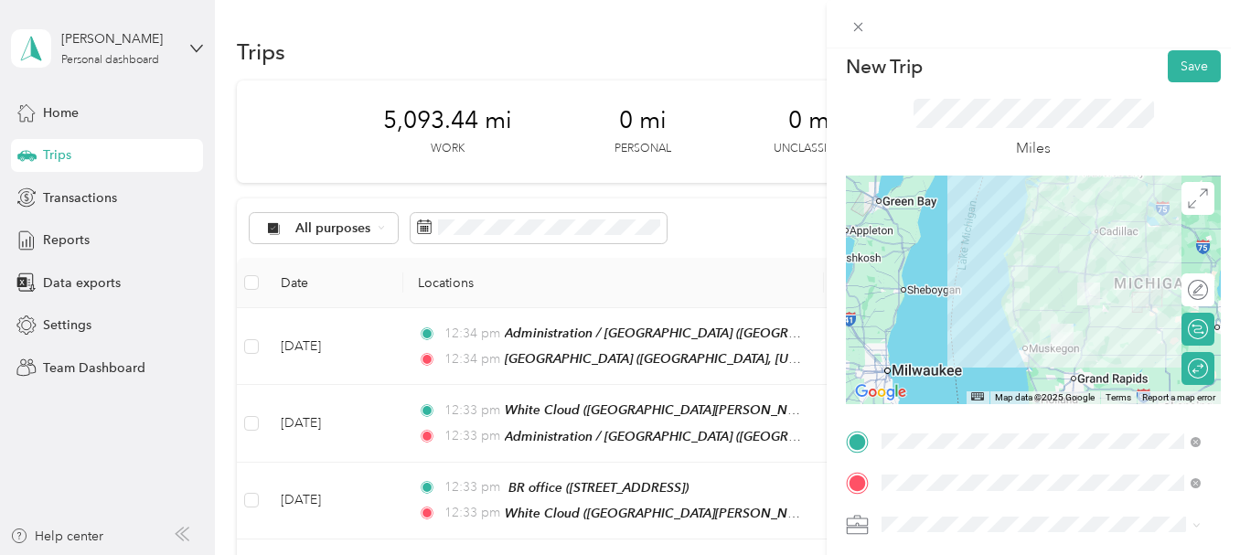
scroll to position [0, 0]
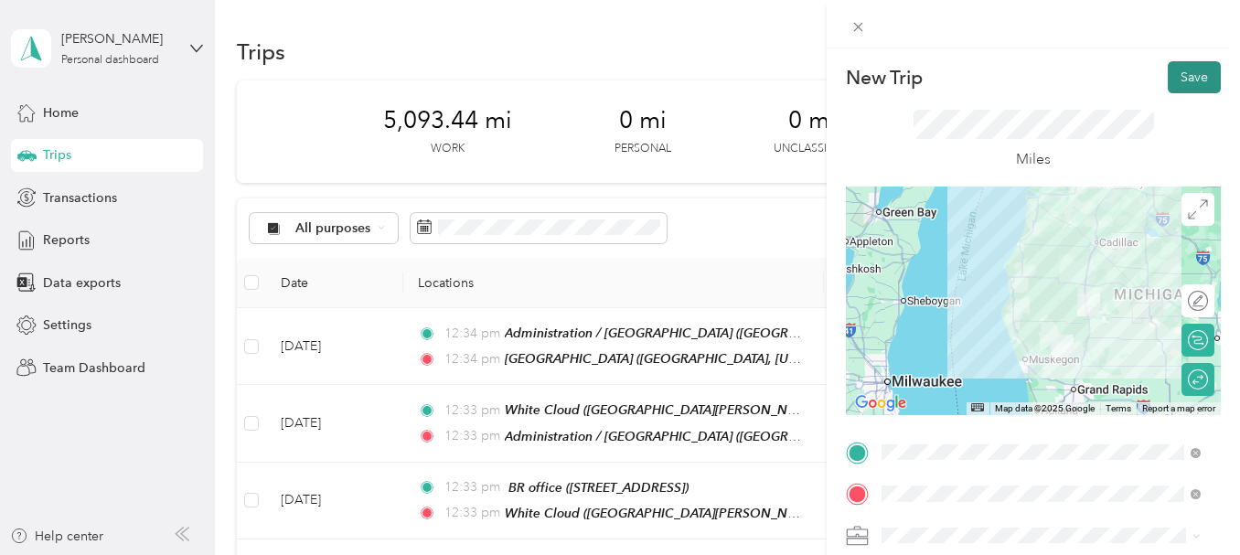
click at [1178, 69] on button "Save" at bounding box center [1194, 77] width 53 height 32
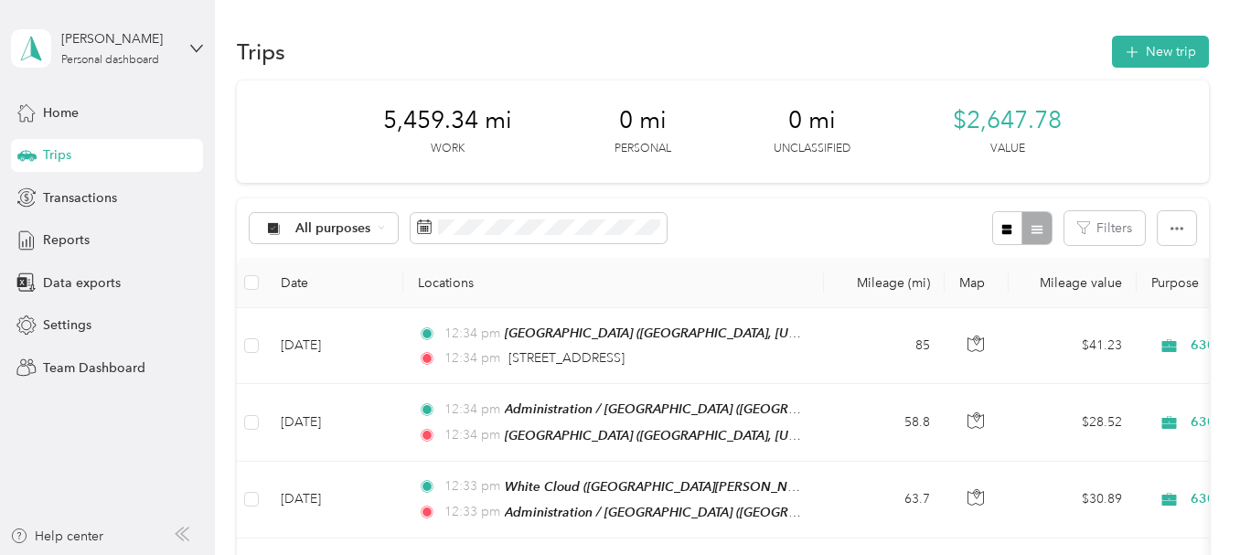
click at [188, 43] on div "[PERSON_NAME] Personal dashboard" at bounding box center [107, 48] width 192 height 64
click at [86, 233] on div "Log out" at bounding box center [62, 233] width 70 height 19
